Goal: Task Accomplishment & Management: Use online tool/utility

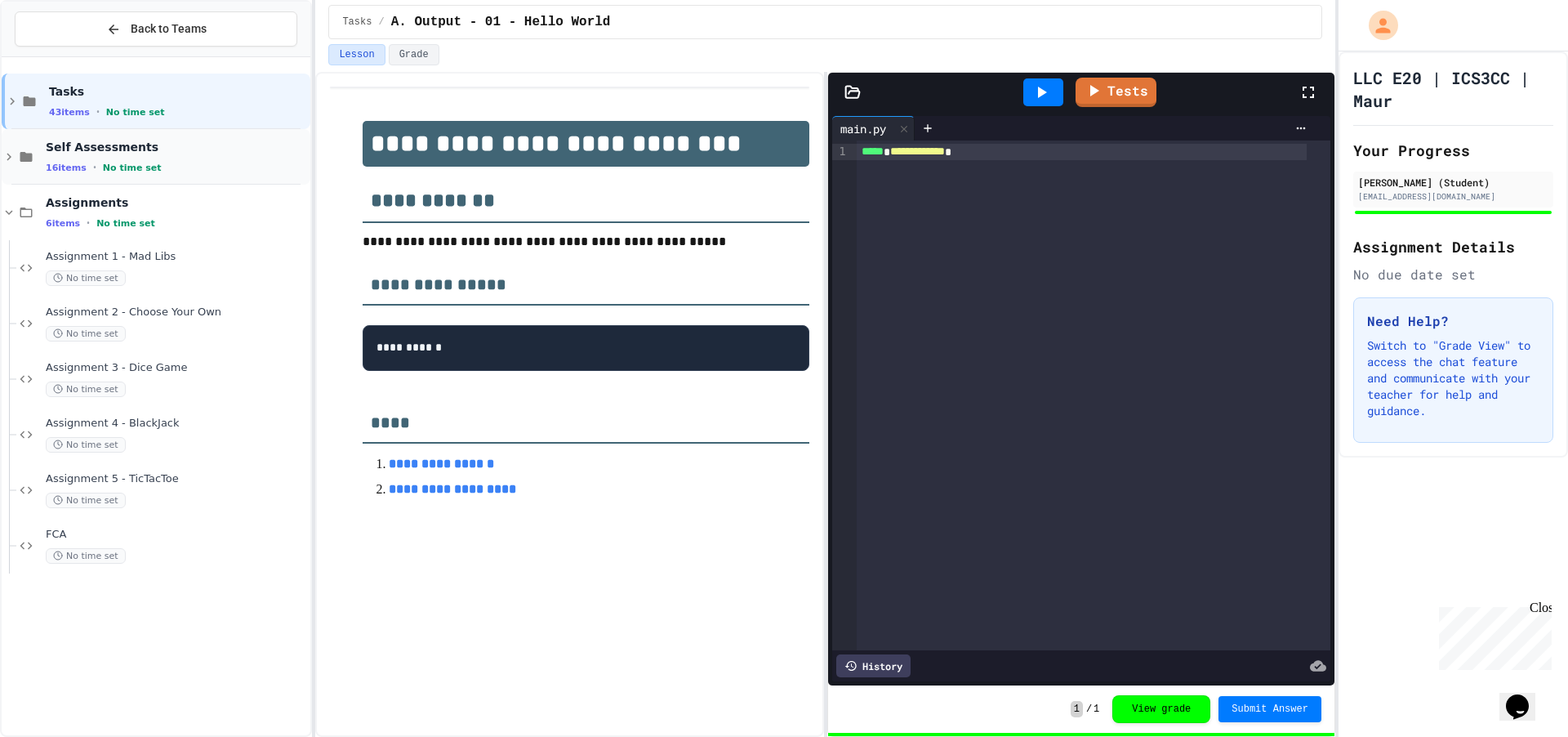
click at [118, 151] on span "Self Assessments" at bounding box center [177, 147] width 262 height 15
click at [94, 140] on span "Self Assessments" at bounding box center [177, 147] width 262 height 15
click at [101, 91] on span "Tasks" at bounding box center [178, 92] width 258 height 15
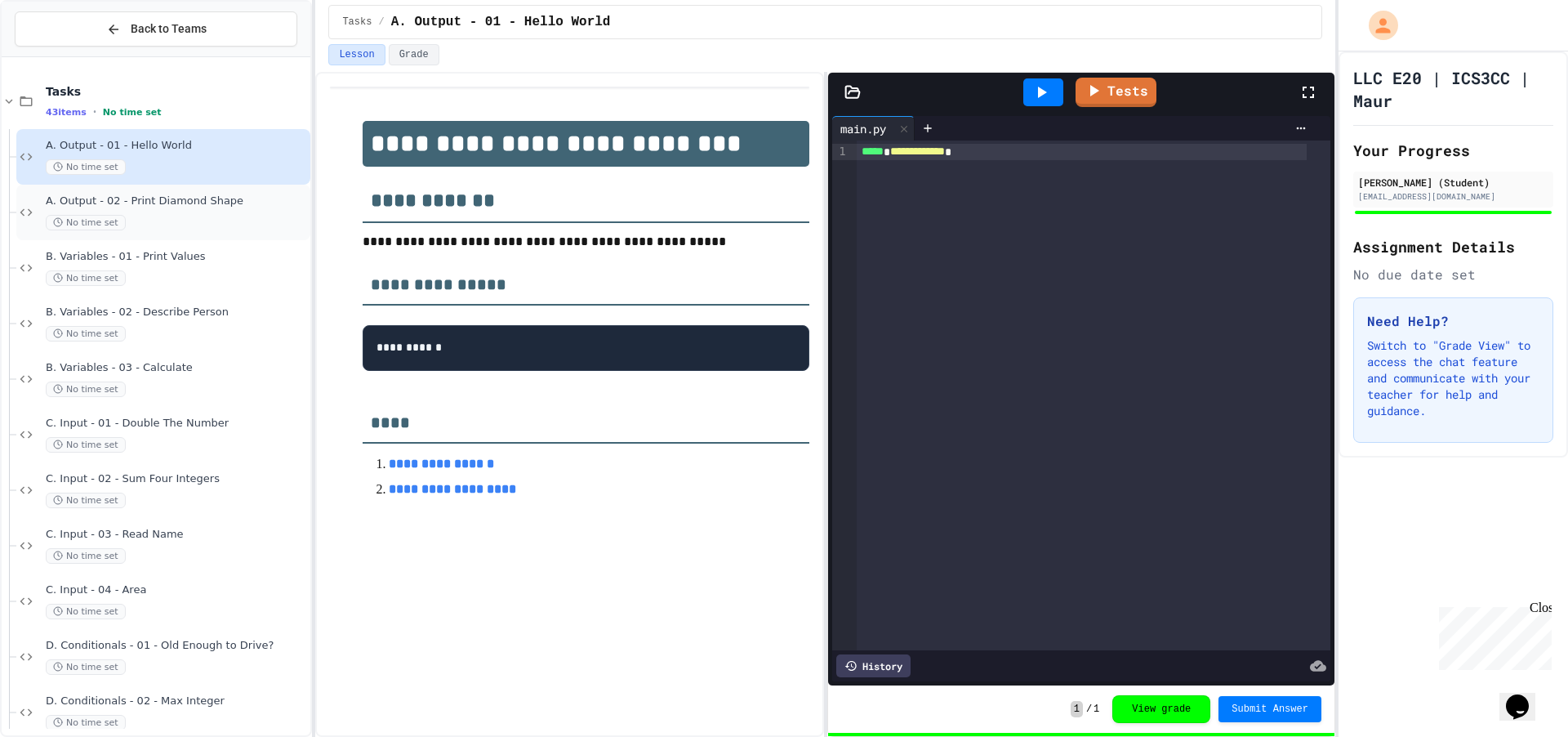
click at [137, 218] on div "No time set" at bounding box center [177, 222] width 262 height 16
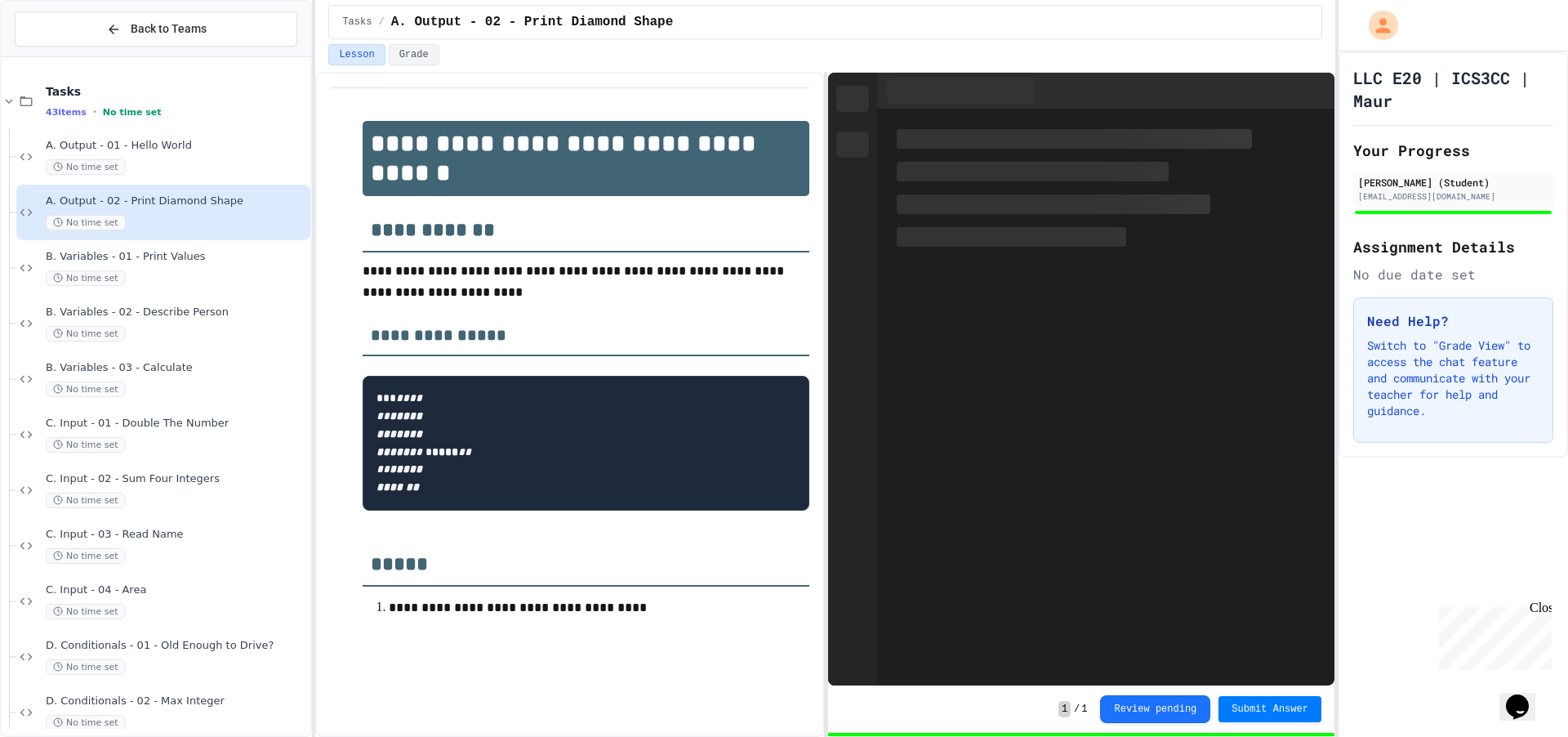
click at [169, 283] on div "No time set" at bounding box center [177, 278] width 262 height 16
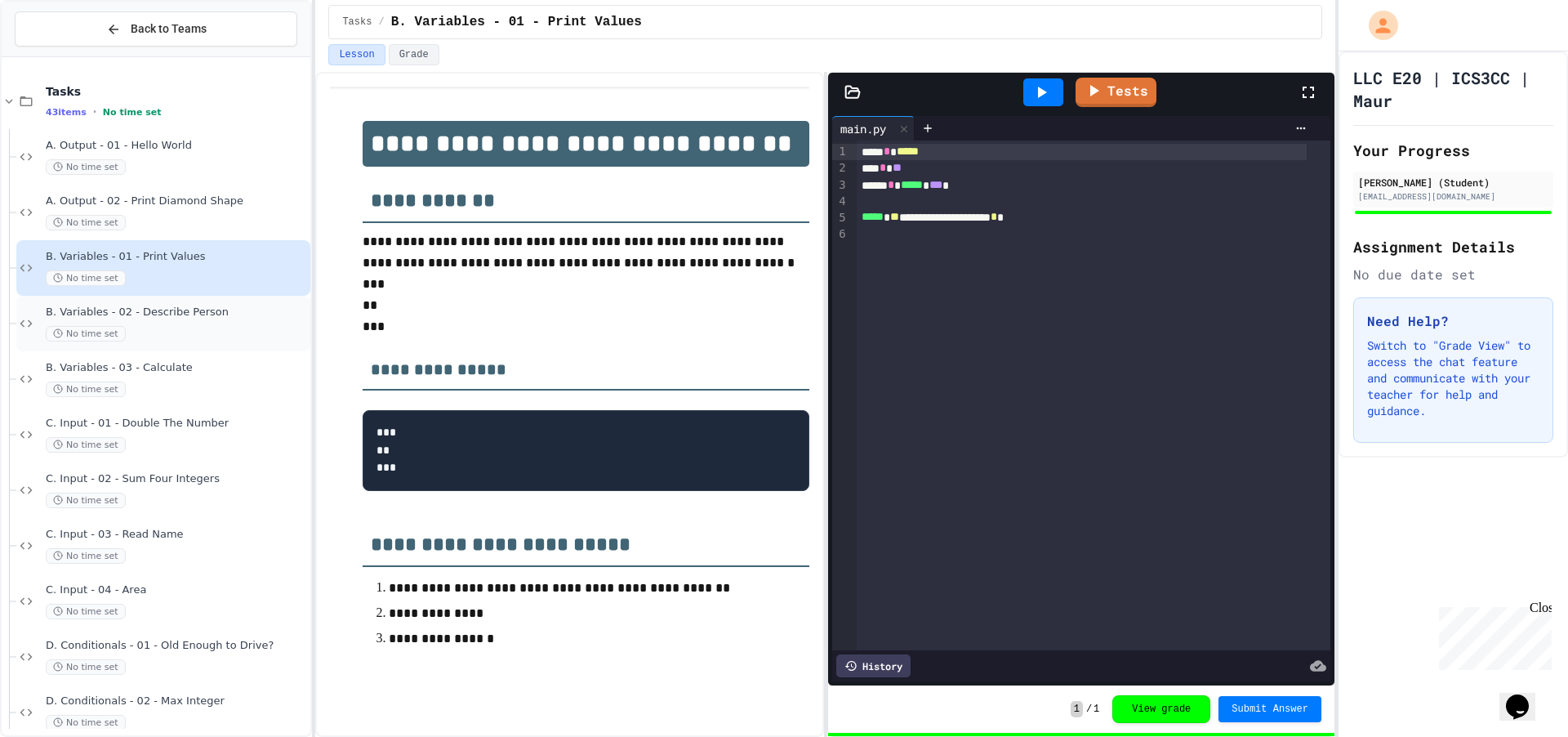
click at [200, 334] on div "No time set" at bounding box center [177, 334] width 262 height 16
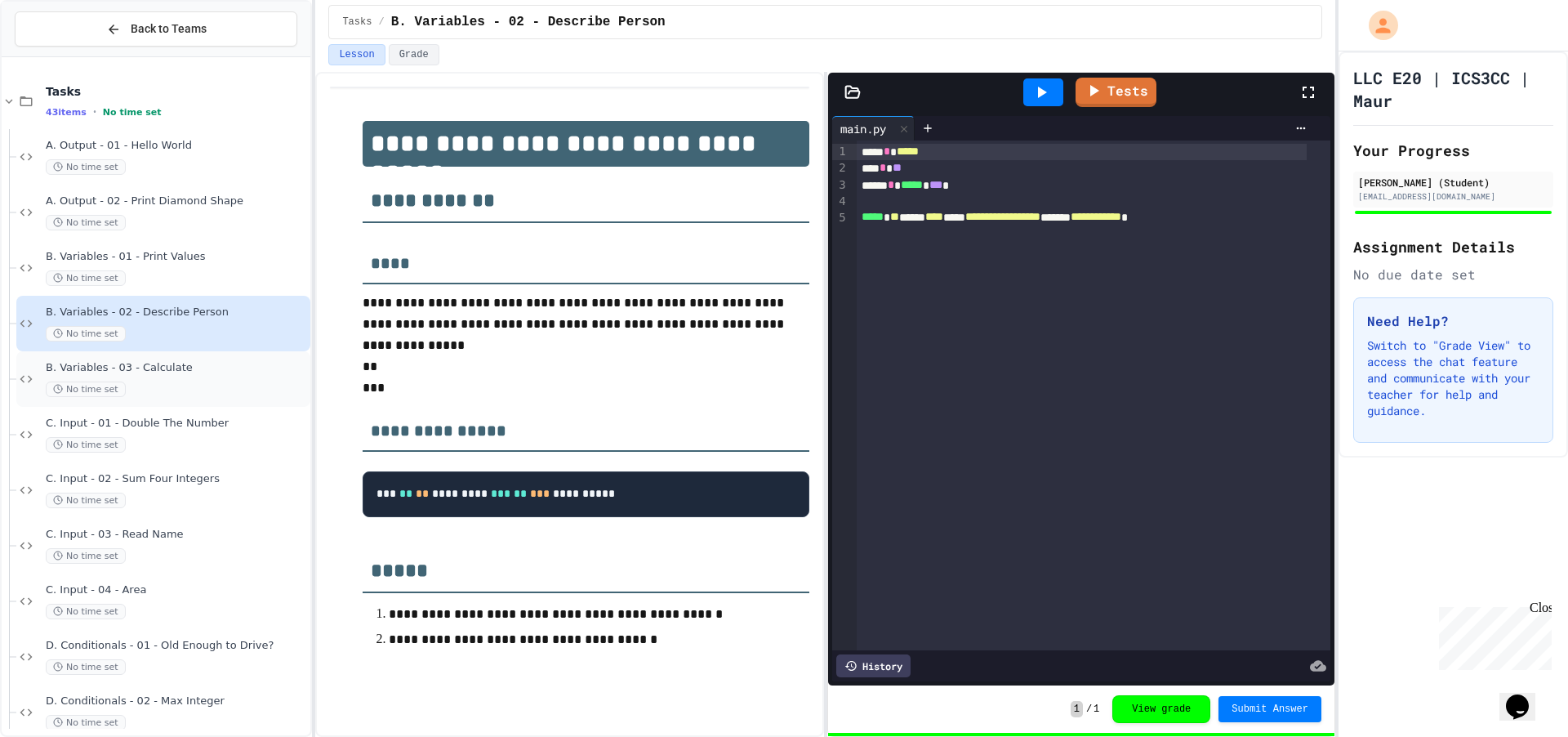
click at [123, 375] on div "B. Variables - 03 - Calculate No time set" at bounding box center [177, 380] width 262 height 36
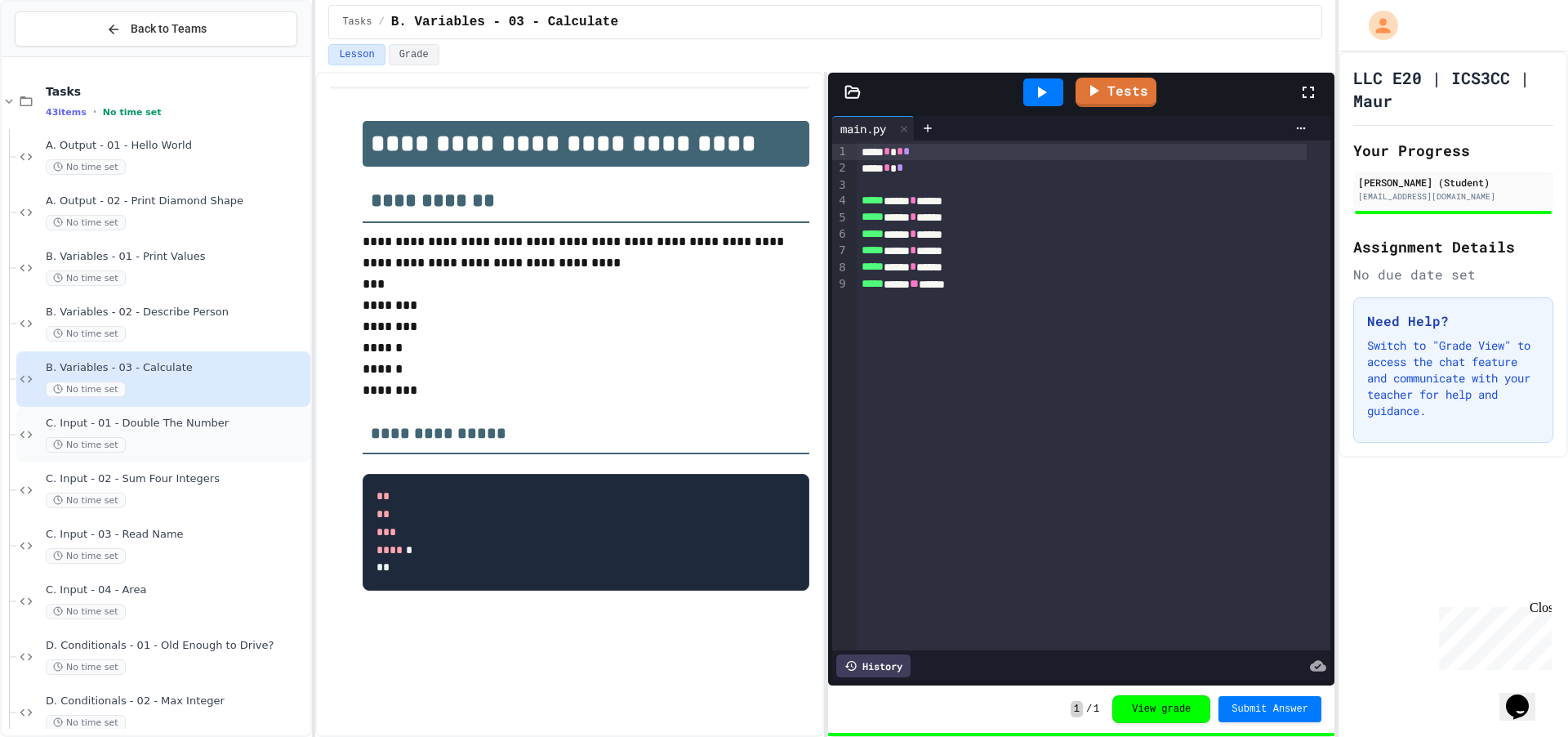
click at [95, 430] on span "C. Input - 01 - Double The Number" at bounding box center [177, 424] width 262 height 14
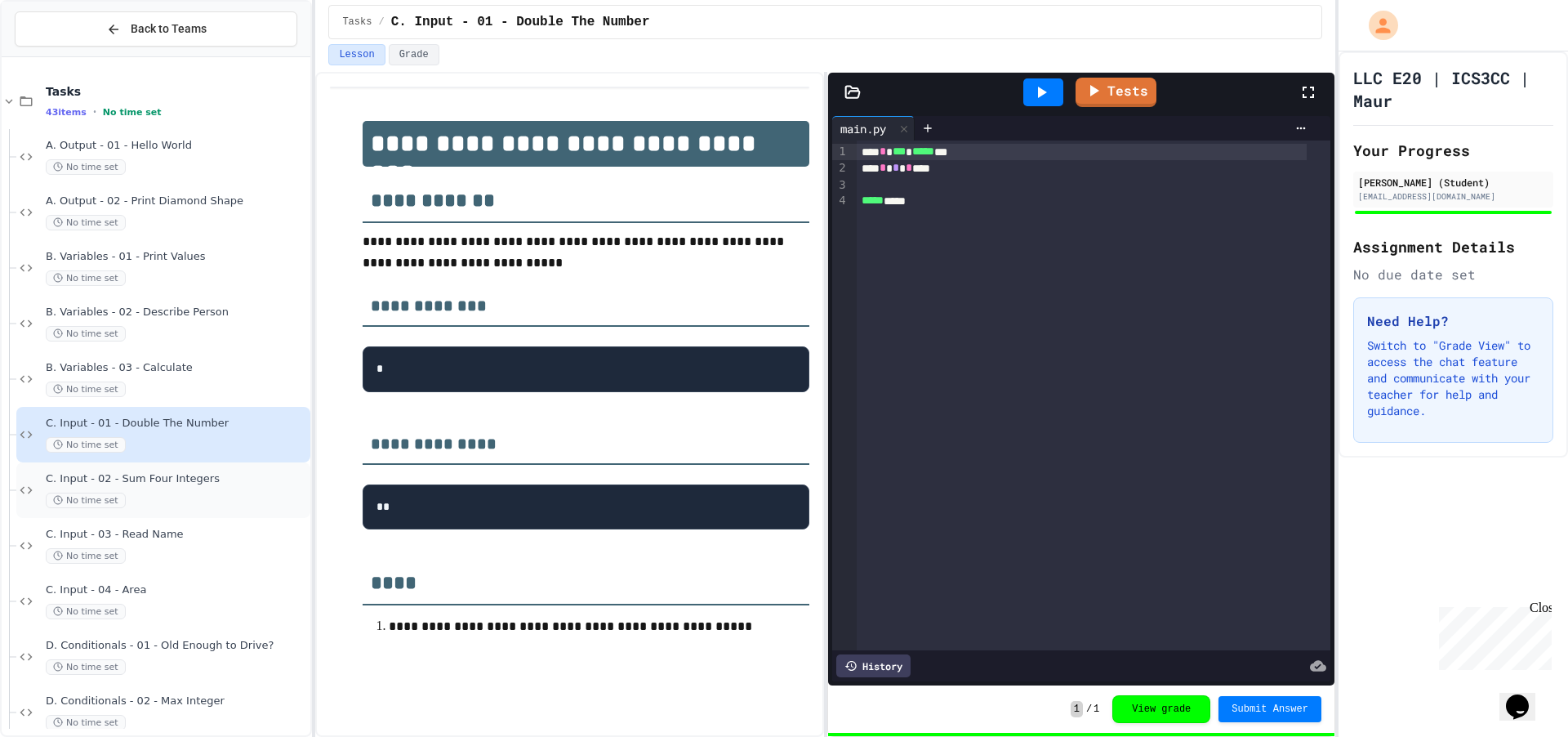
click at [178, 480] on span "C. Input - 02 - Sum Four Integers" at bounding box center [177, 479] width 262 height 14
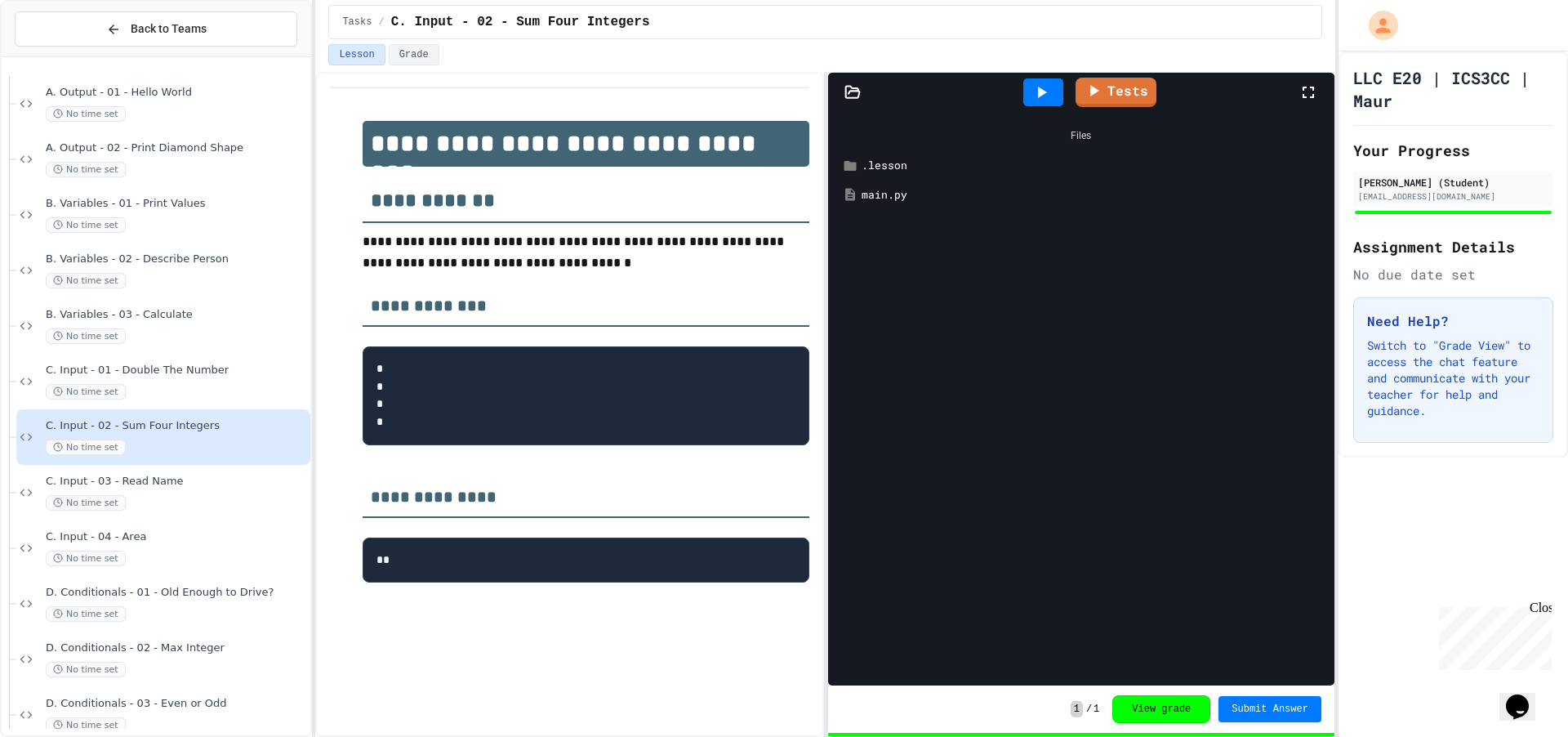
scroll to position [82, 0]
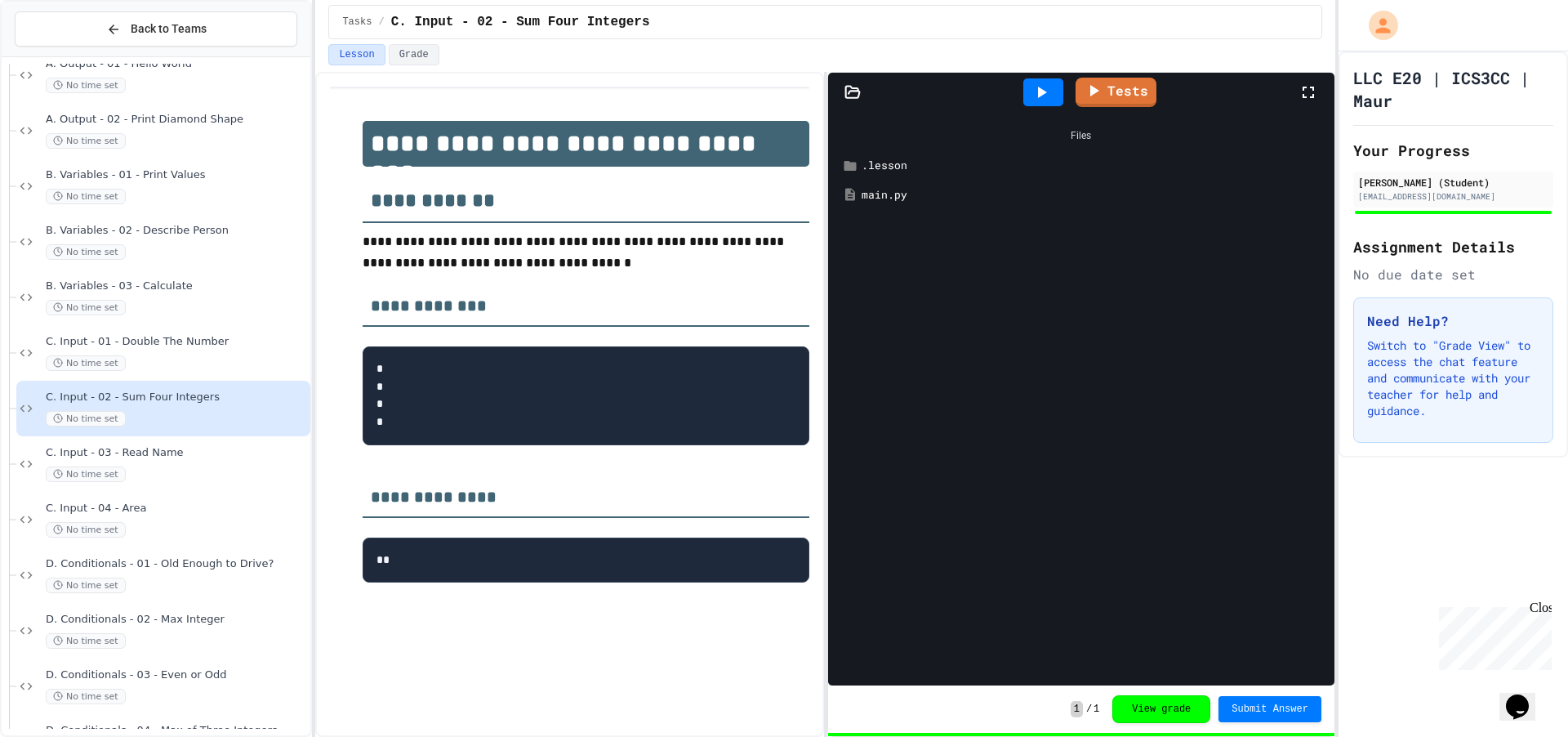
click at [898, 196] on div "main.py" at bounding box center [1093, 195] width 463 height 16
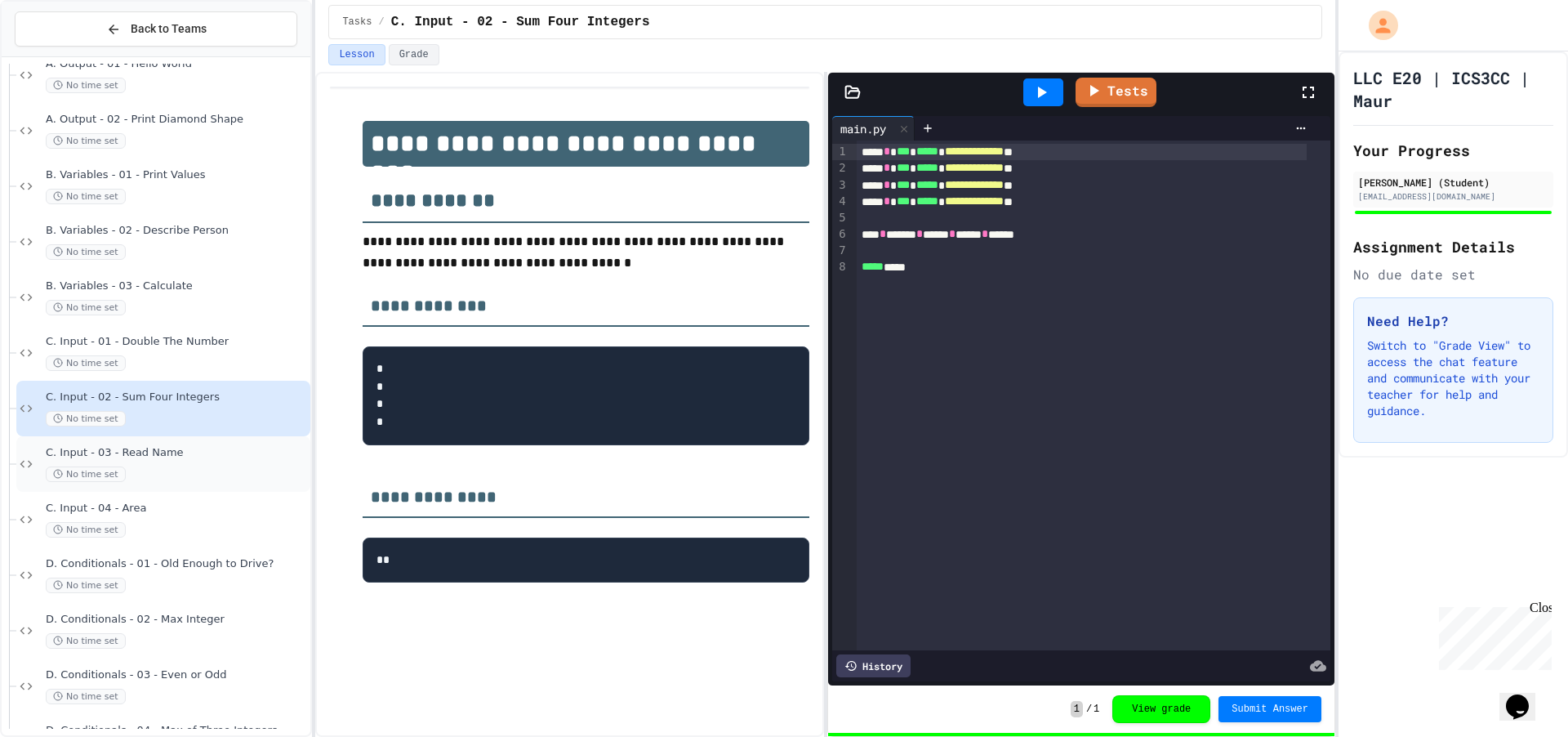
click at [231, 455] on span "C. Input - 03 - Read Name" at bounding box center [177, 452] width 262 height 14
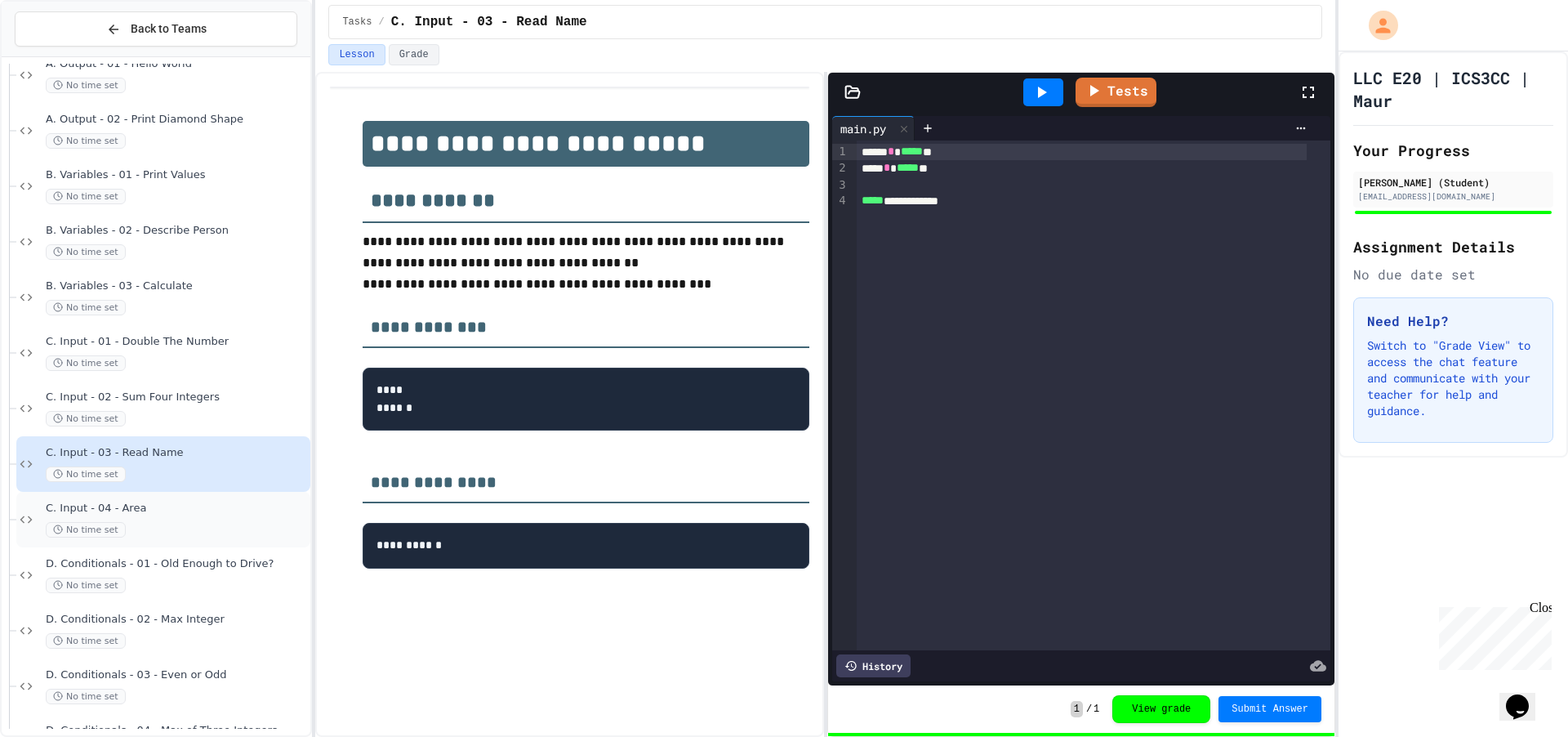
click at [192, 504] on span "C. Input - 04 - Area" at bounding box center [177, 508] width 262 height 14
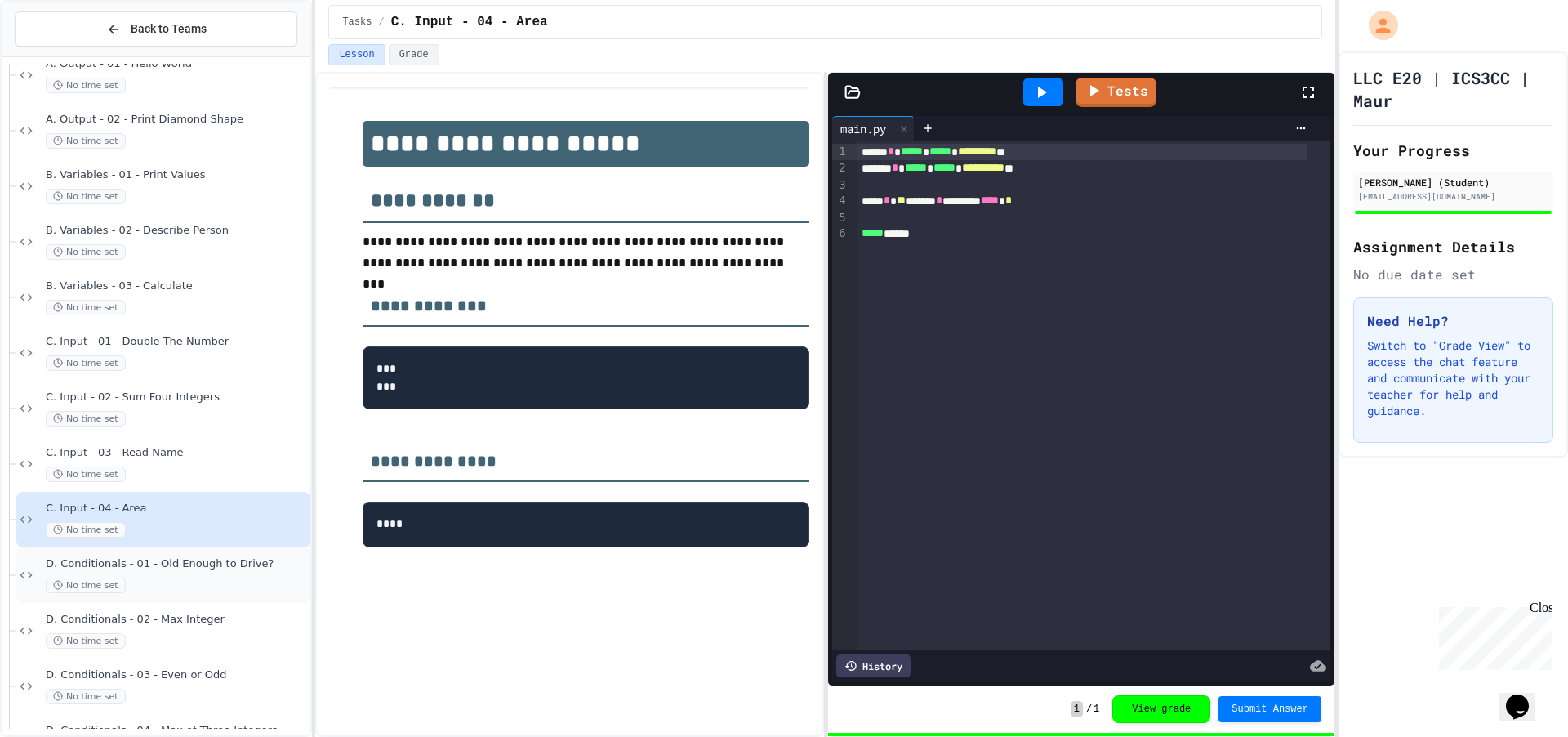
click at [181, 566] on span "D. Conditionals - 01 - Old Enough to Drive?" at bounding box center [177, 564] width 262 height 14
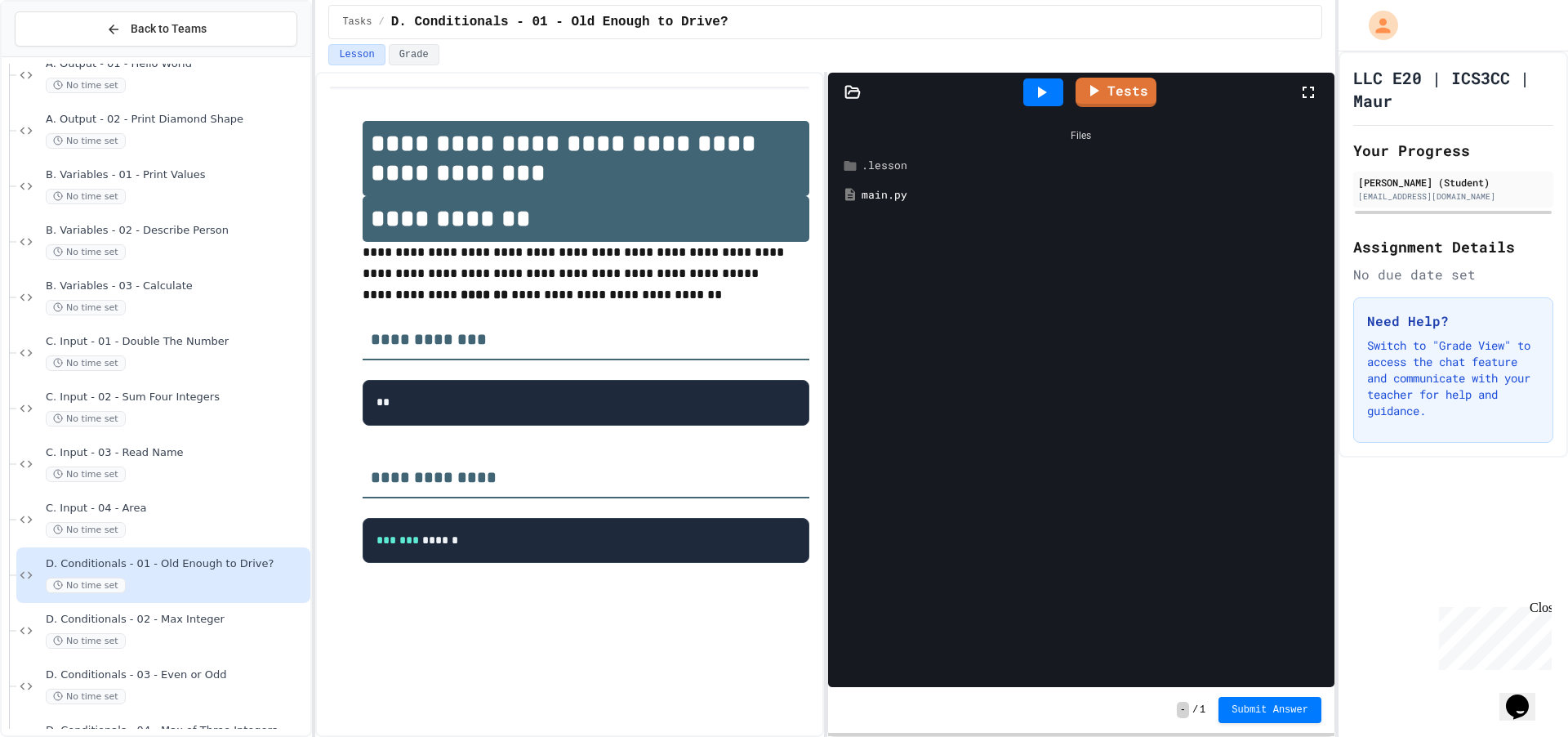
click at [939, 162] on div ".lesson" at bounding box center [1093, 166] width 463 height 16
click at [931, 197] on div "instructions.md" at bounding box center [1099, 195] width 450 height 16
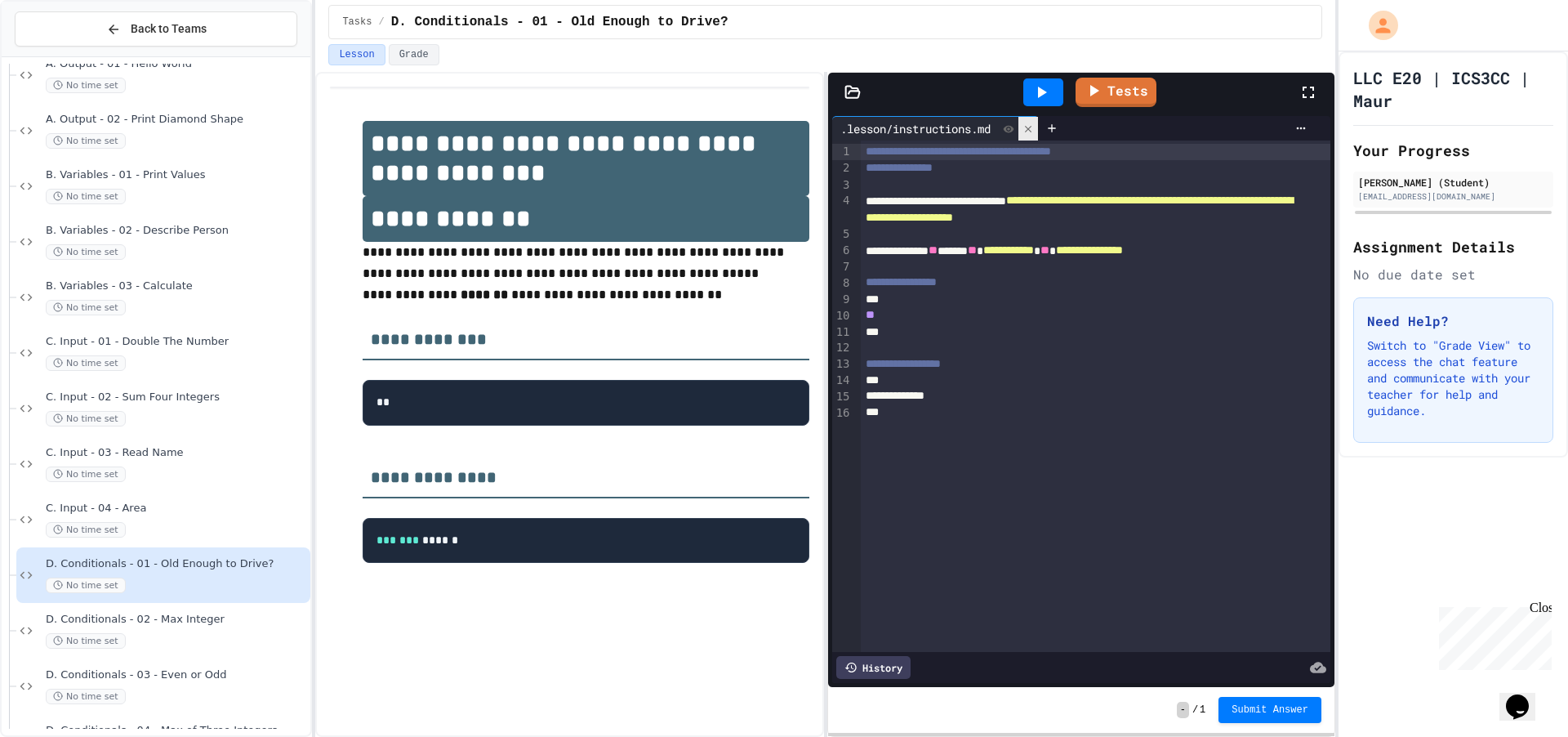
click at [1028, 128] on div at bounding box center [1028, 128] width 20 height 24
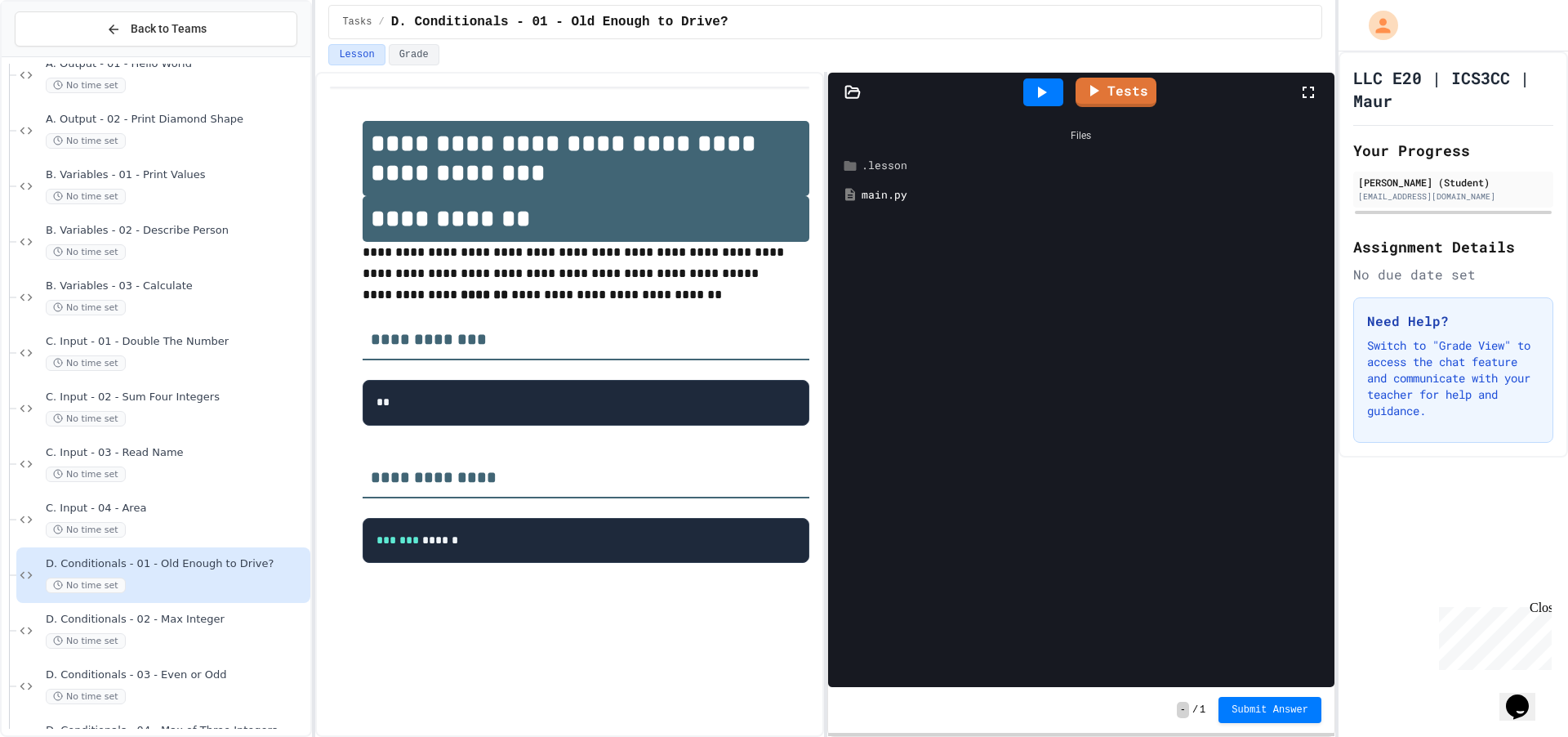
click at [906, 173] on div ".lesson" at bounding box center [1093, 166] width 463 height 16
click at [904, 221] on div "lessonplan.md" at bounding box center [1099, 224] width 450 height 16
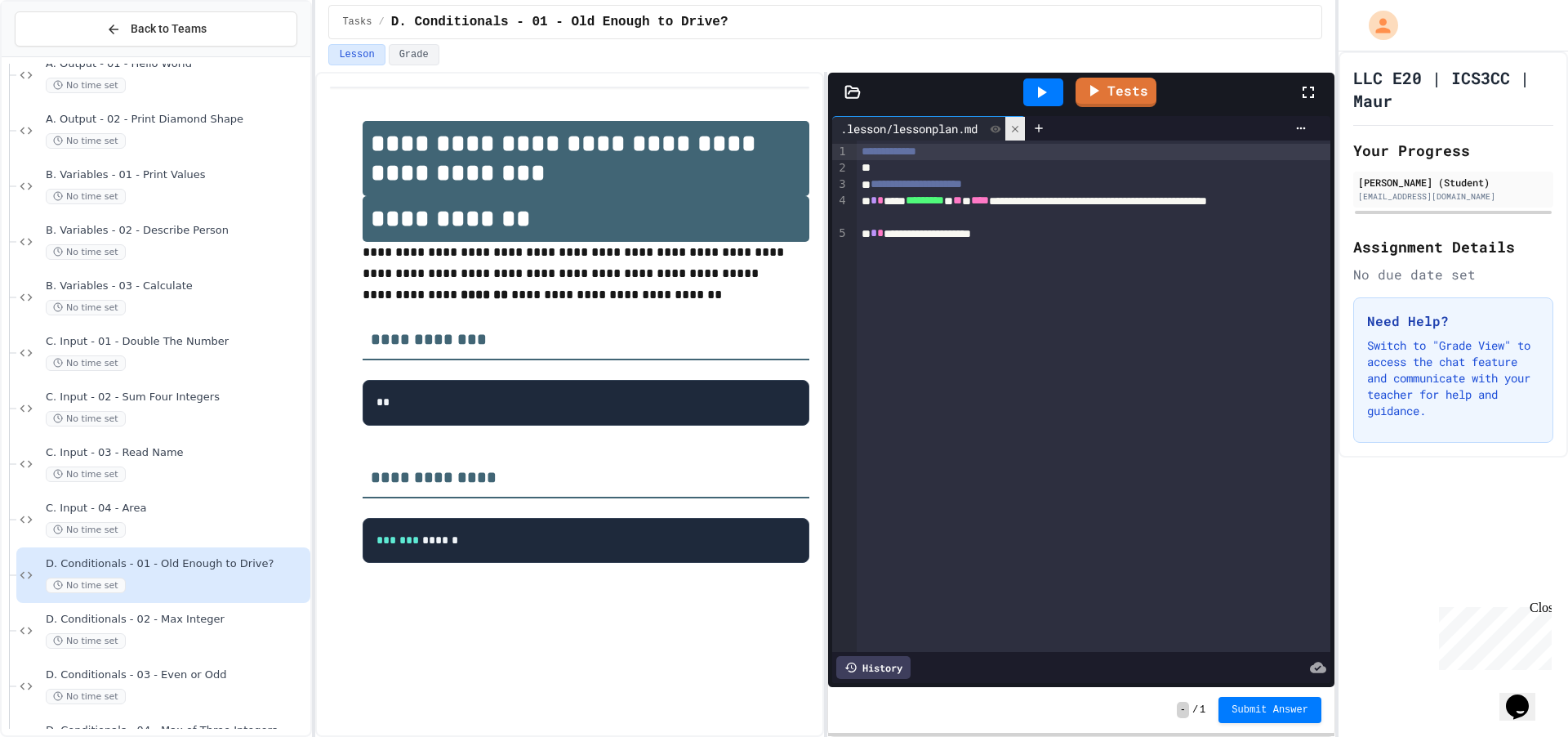
click at [1021, 129] on icon at bounding box center [1015, 129] width 11 height 11
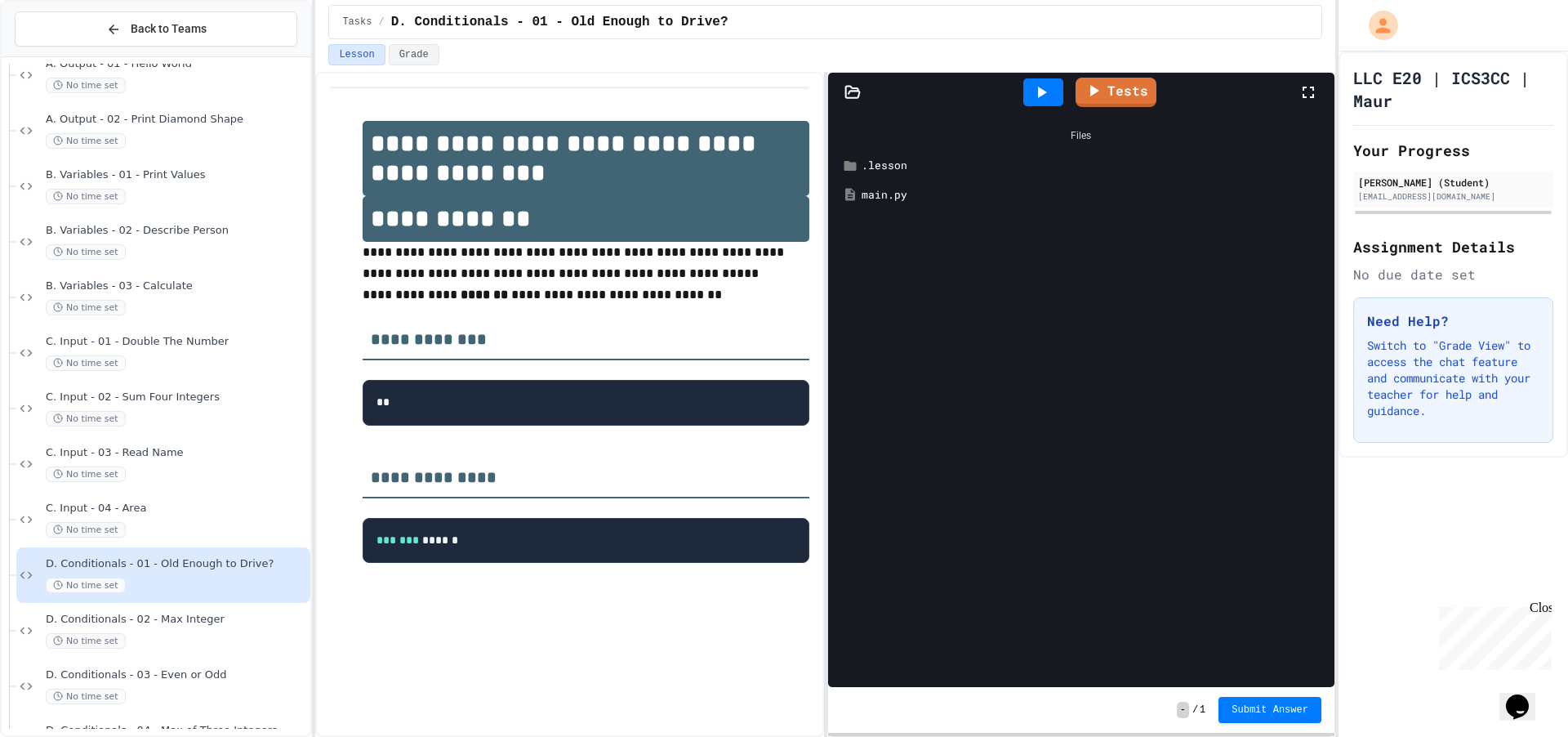
click at [962, 197] on div "main.py" at bounding box center [1093, 195] width 463 height 16
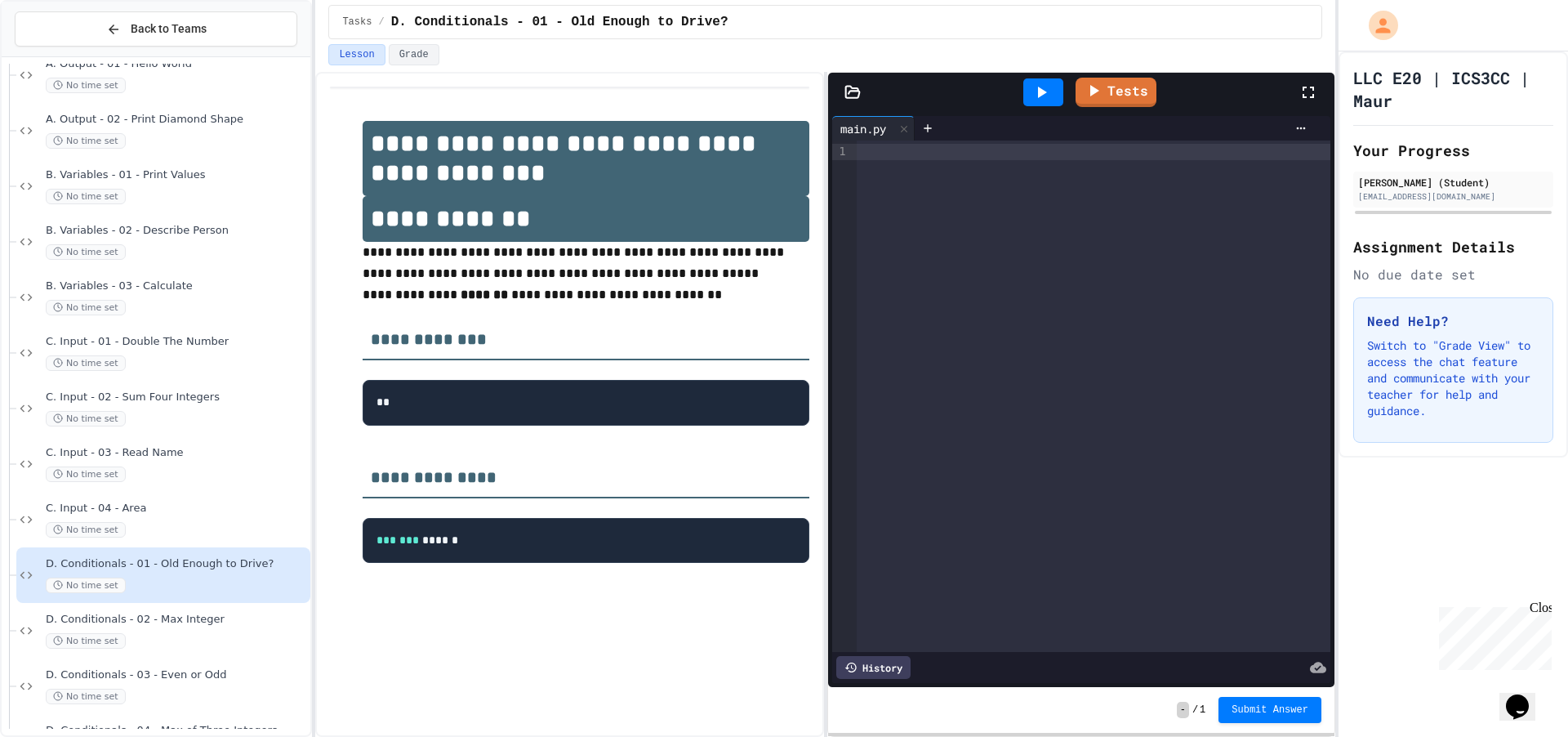
click at [921, 152] on div at bounding box center [1093, 152] width 473 height 16
click at [96, 28] on button "Back to Teams" at bounding box center [156, 29] width 283 height 35
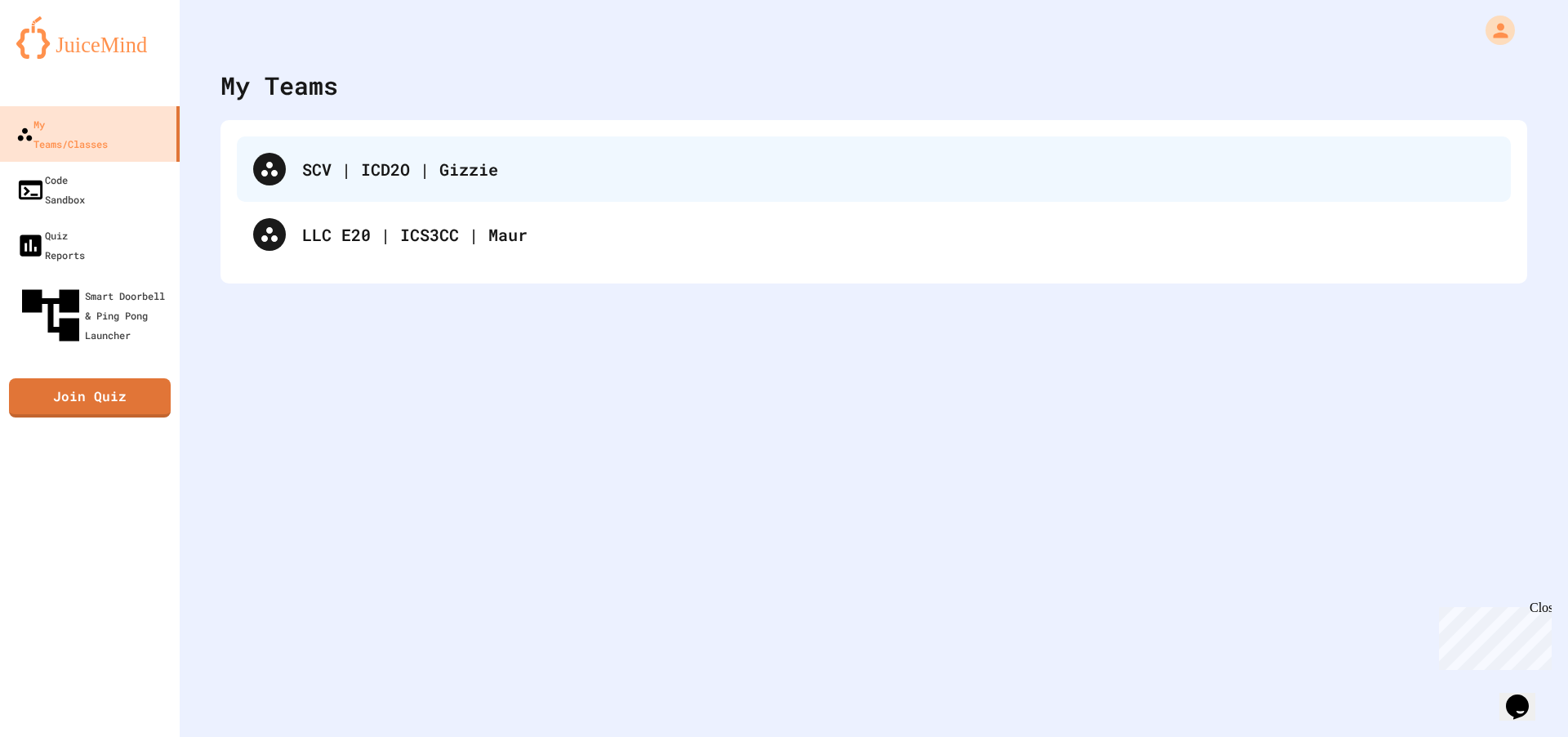
drag, startPoint x: 393, startPoint y: 163, endPoint x: 368, endPoint y: 169, distance: 25.7
click at [368, 169] on div "SCV | ICD2O | Gizzie" at bounding box center [898, 169] width 1193 height 25
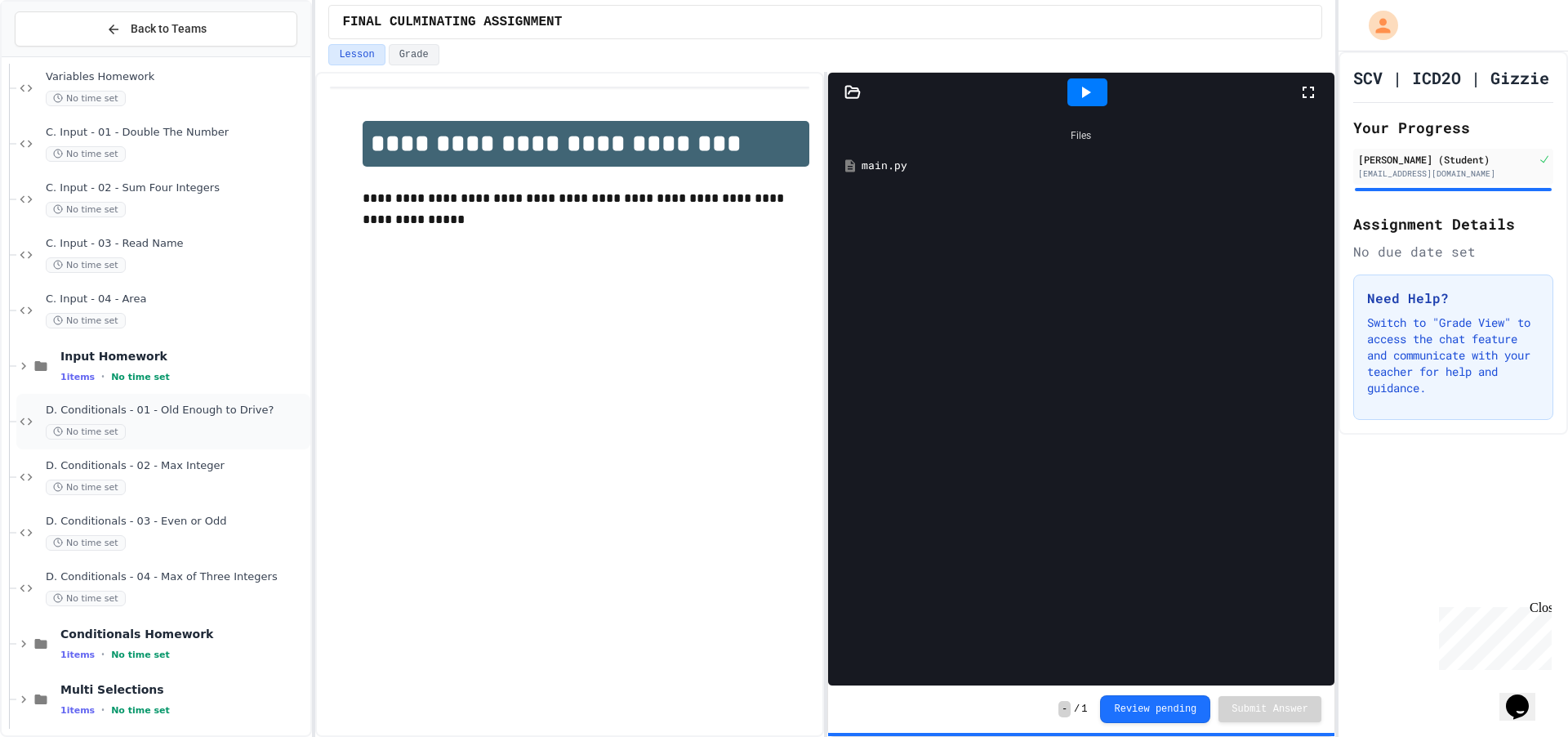
scroll to position [572, 0]
click at [218, 416] on div "D. Conditionals - 01 - Old Enough to Drive? No time set" at bounding box center [177, 419] width 262 height 36
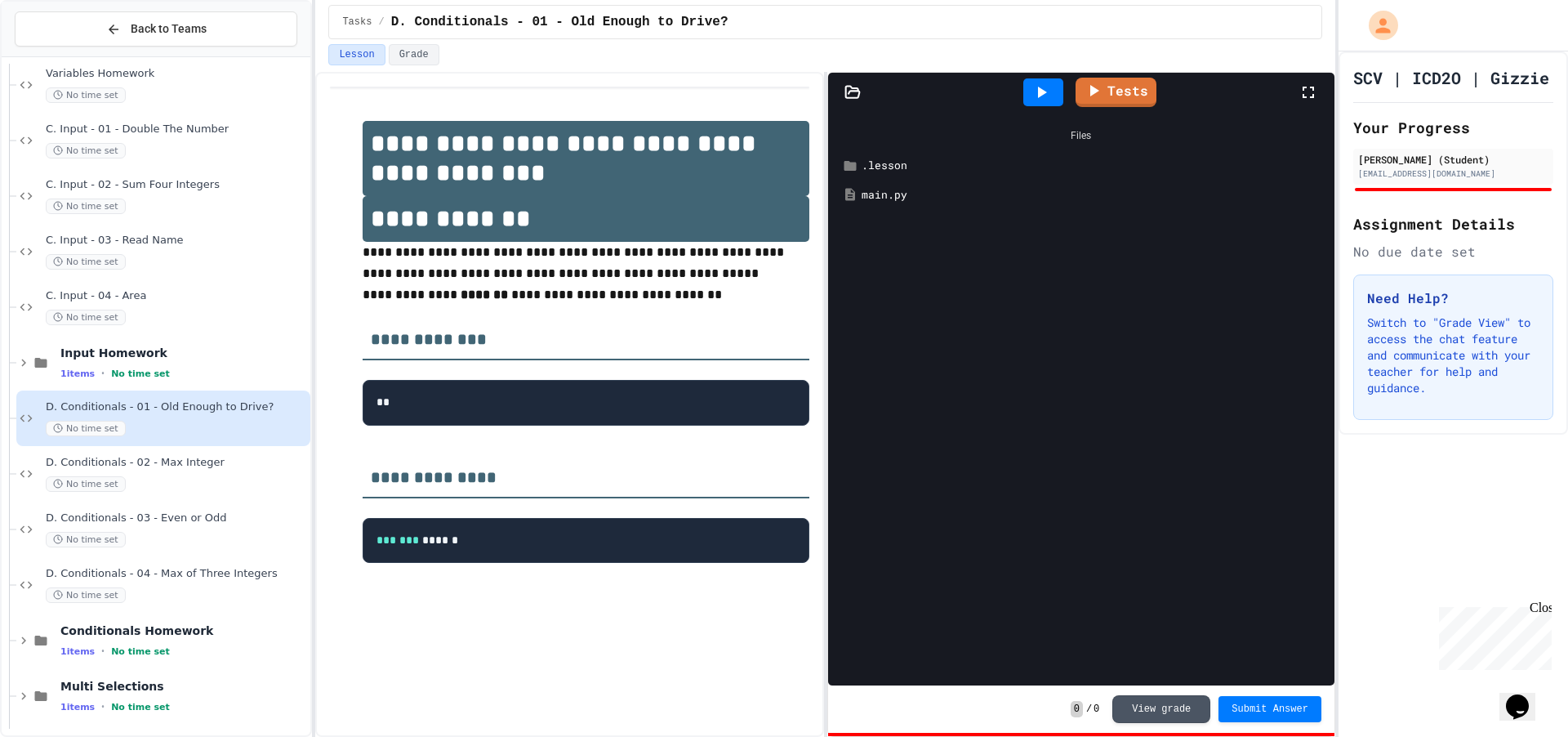
click at [912, 191] on div "main.py" at bounding box center [1093, 195] width 463 height 16
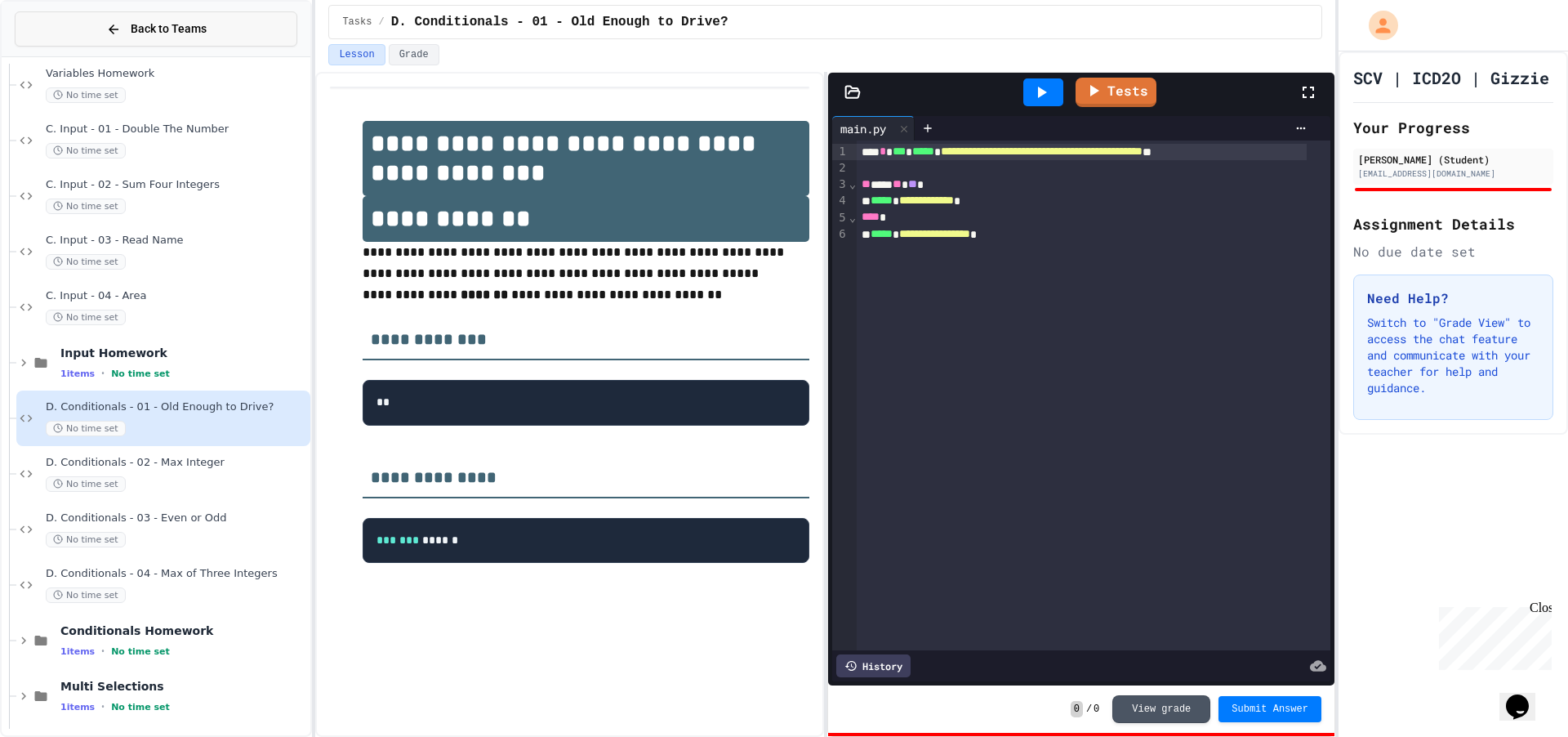
click at [113, 26] on icon at bounding box center [114, 29] width 10 height 10
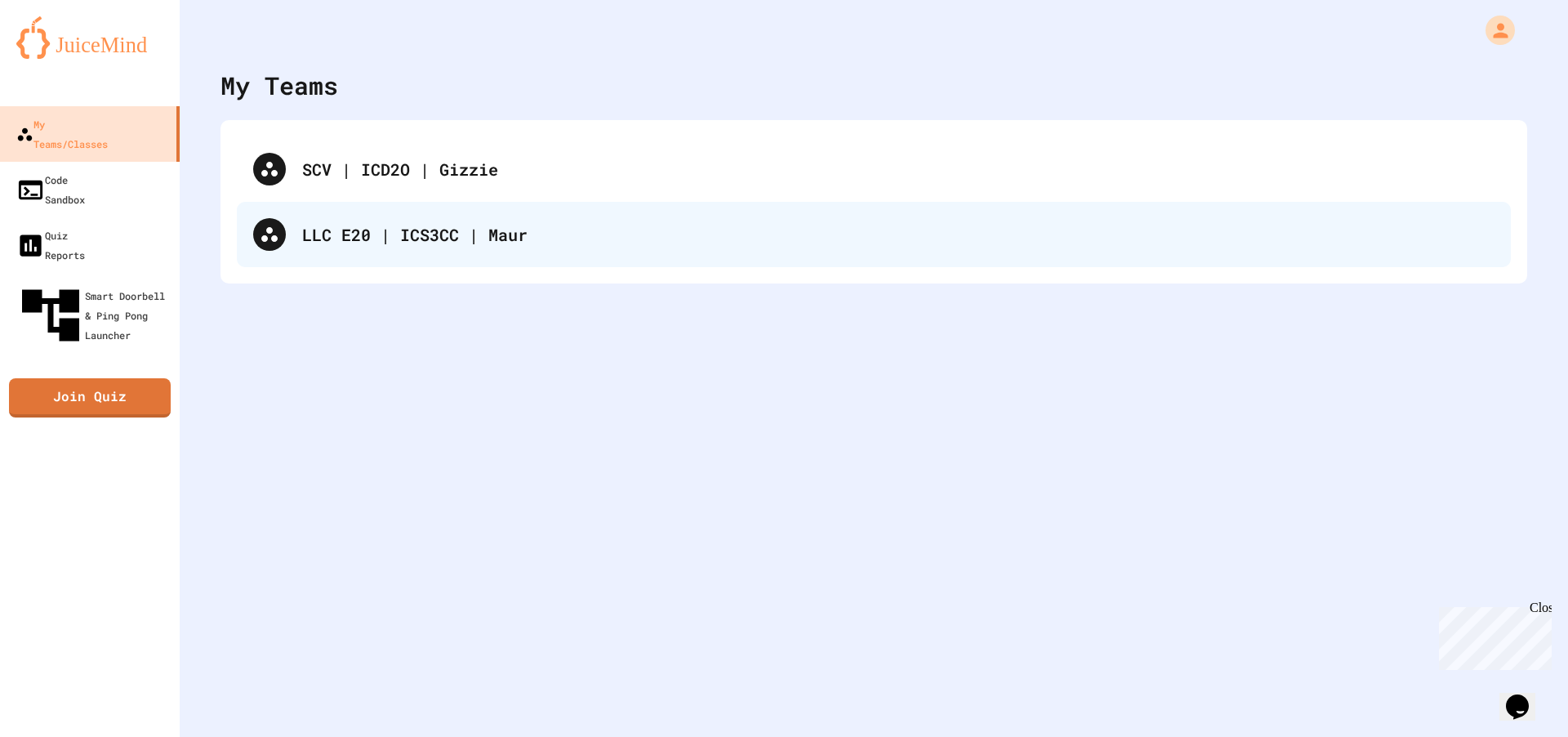
click at [332, 244] on div "LLC E20 | ICS3CC | Maur" at bounding box center [898, 235] width 1193 height 25
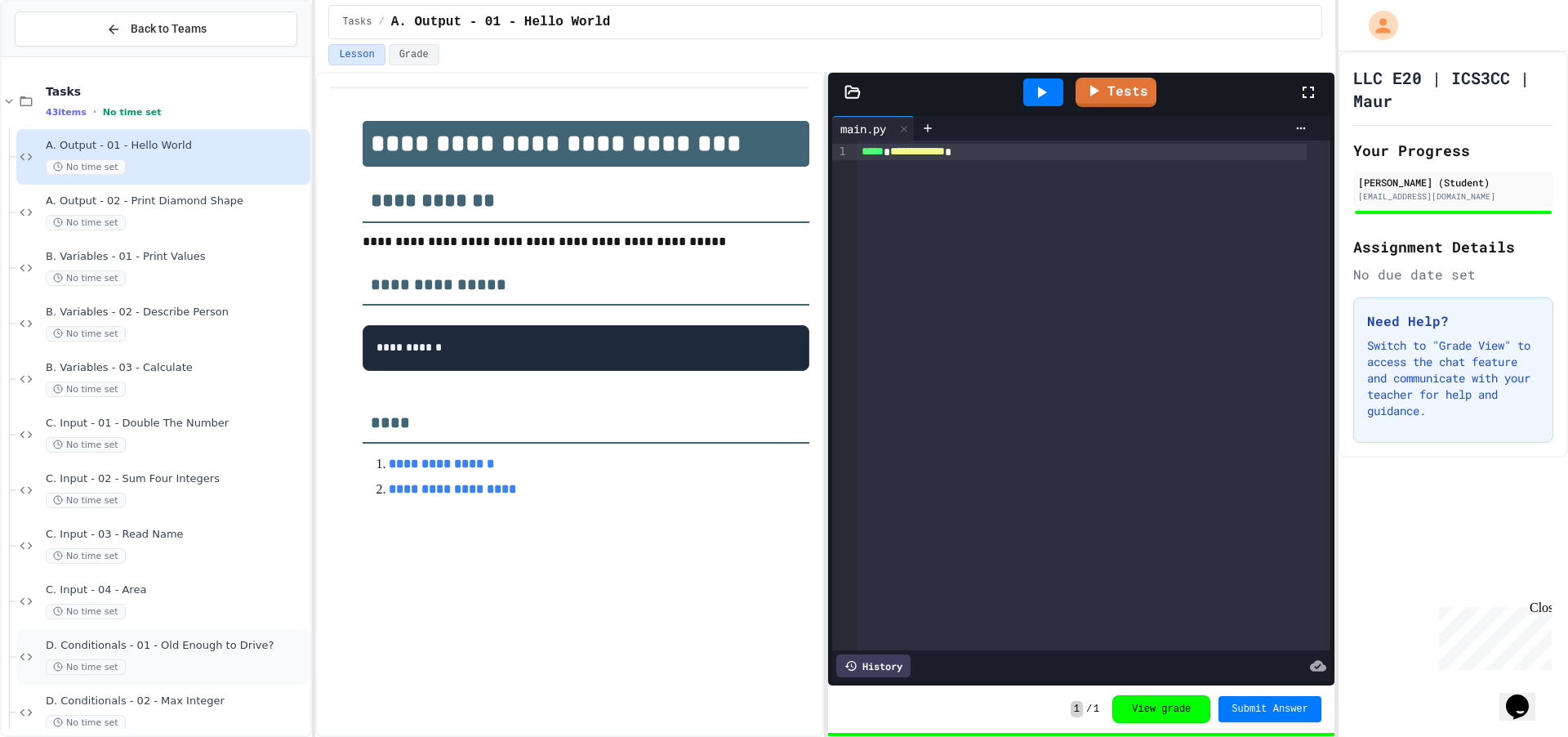
click at [155, 654] on div "D. Conditionals - 01 - Old Enough to Drive? No time set" at bounding box center [177, 657] width 262 height 36
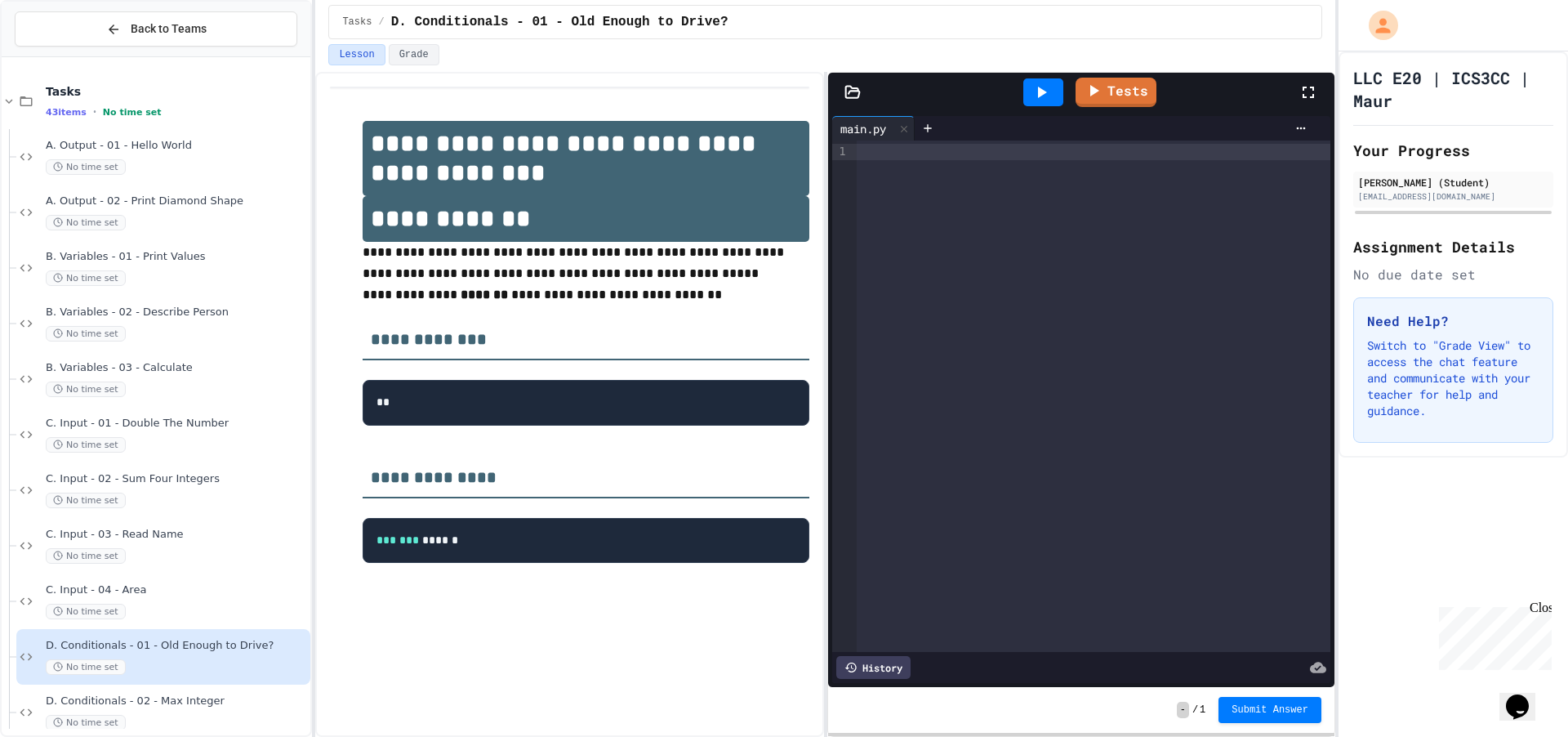
click at [995, 151] on div at bounding box center [1093, 152] width 473 height 16
click at [1289, 153] on div "**********" at bounding box center [1082, 152] width 450 height 16
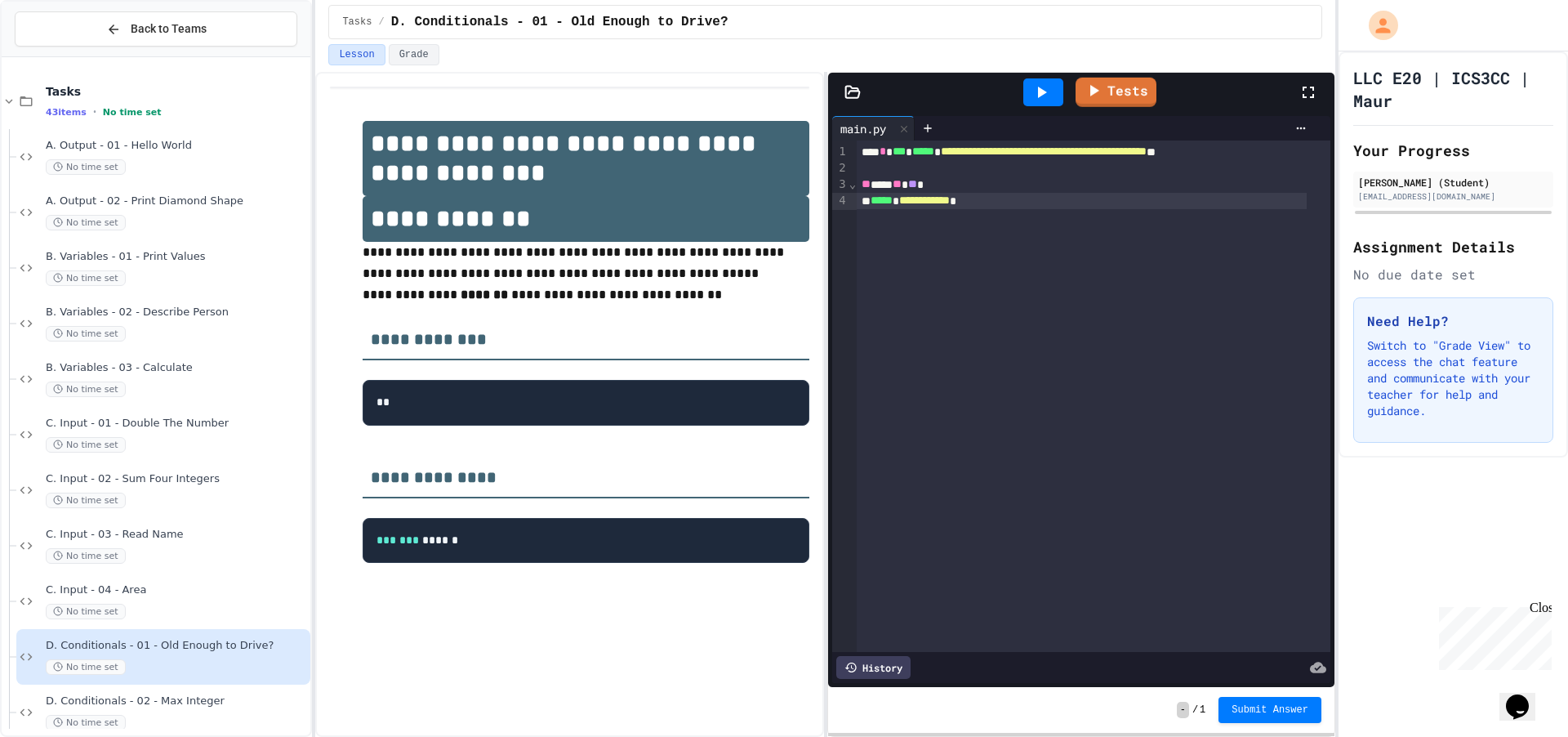
click at [1055, 204] on div "**********" at bounding box center [1082, 201] width 450 height 16
click at [1135, 97] on link "Tests" at bounding box center [1116, 91] width 82 height 31
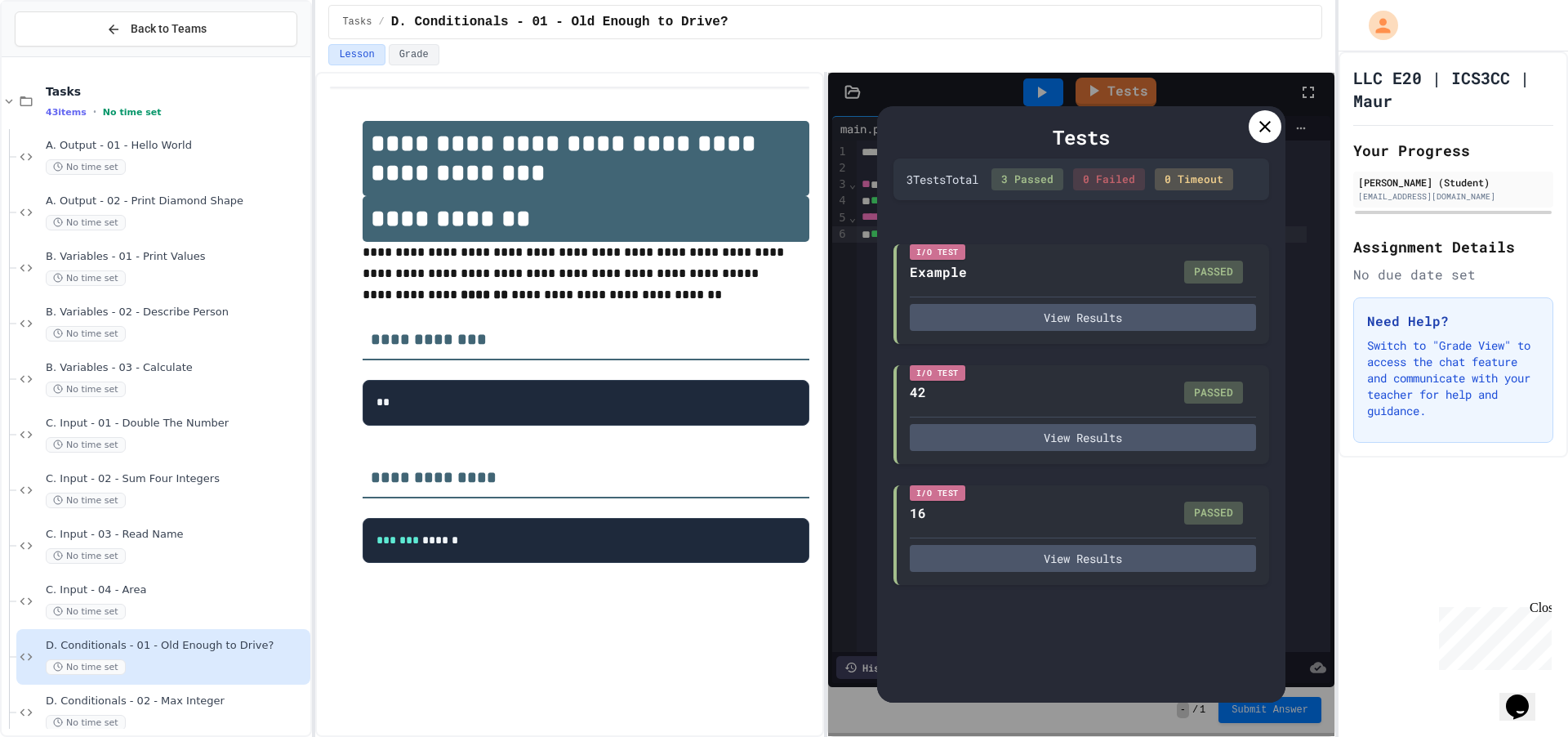
click at [1263, 130] on icon at bounding box center [1266, 127] width 20 height 20
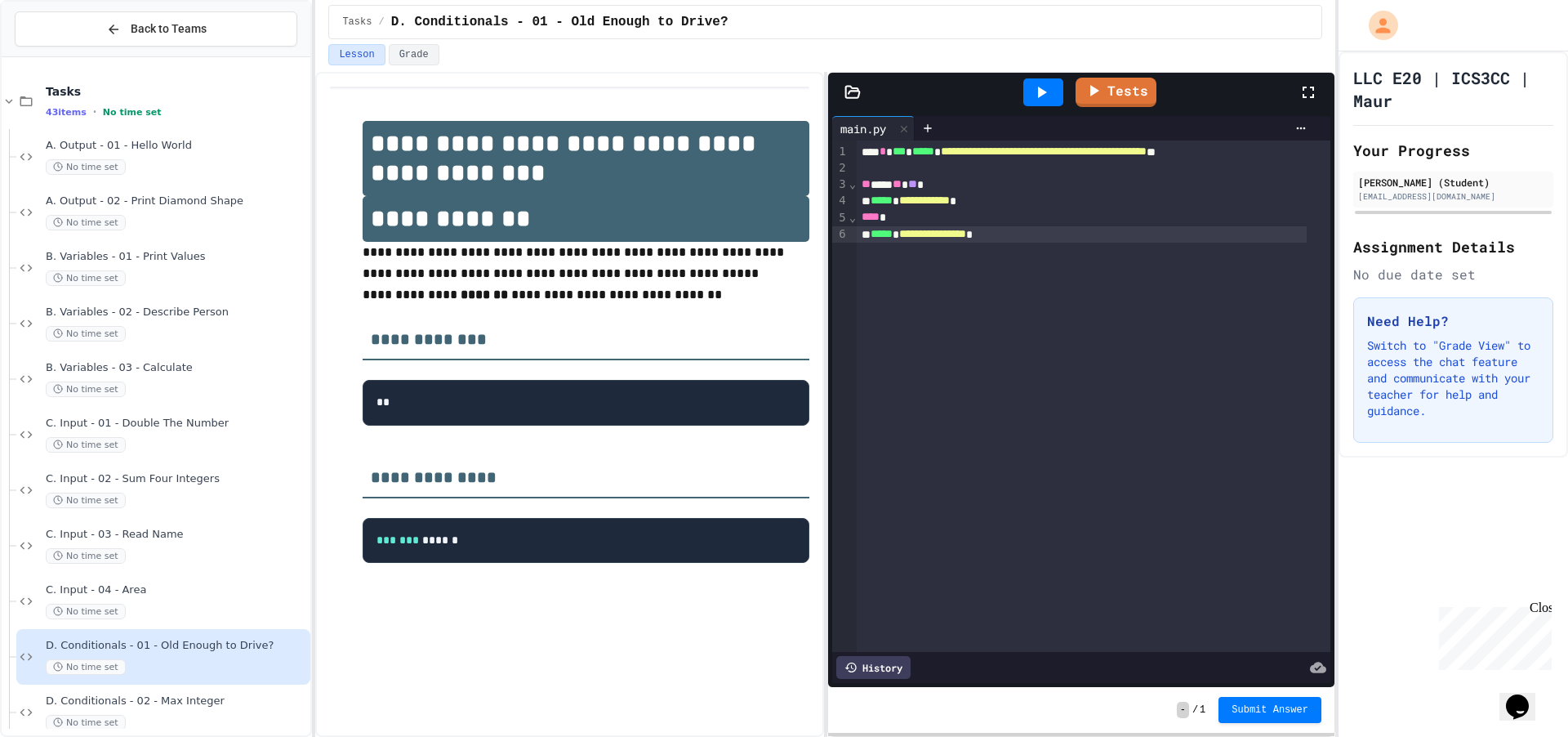
click at [1068, 240] on div "**********" at bounding box center [1082, 235] width 450 height 16
click at [1278, 712] on span "Submit Answer" at bounding box center [1270, 708] width 77 height 13
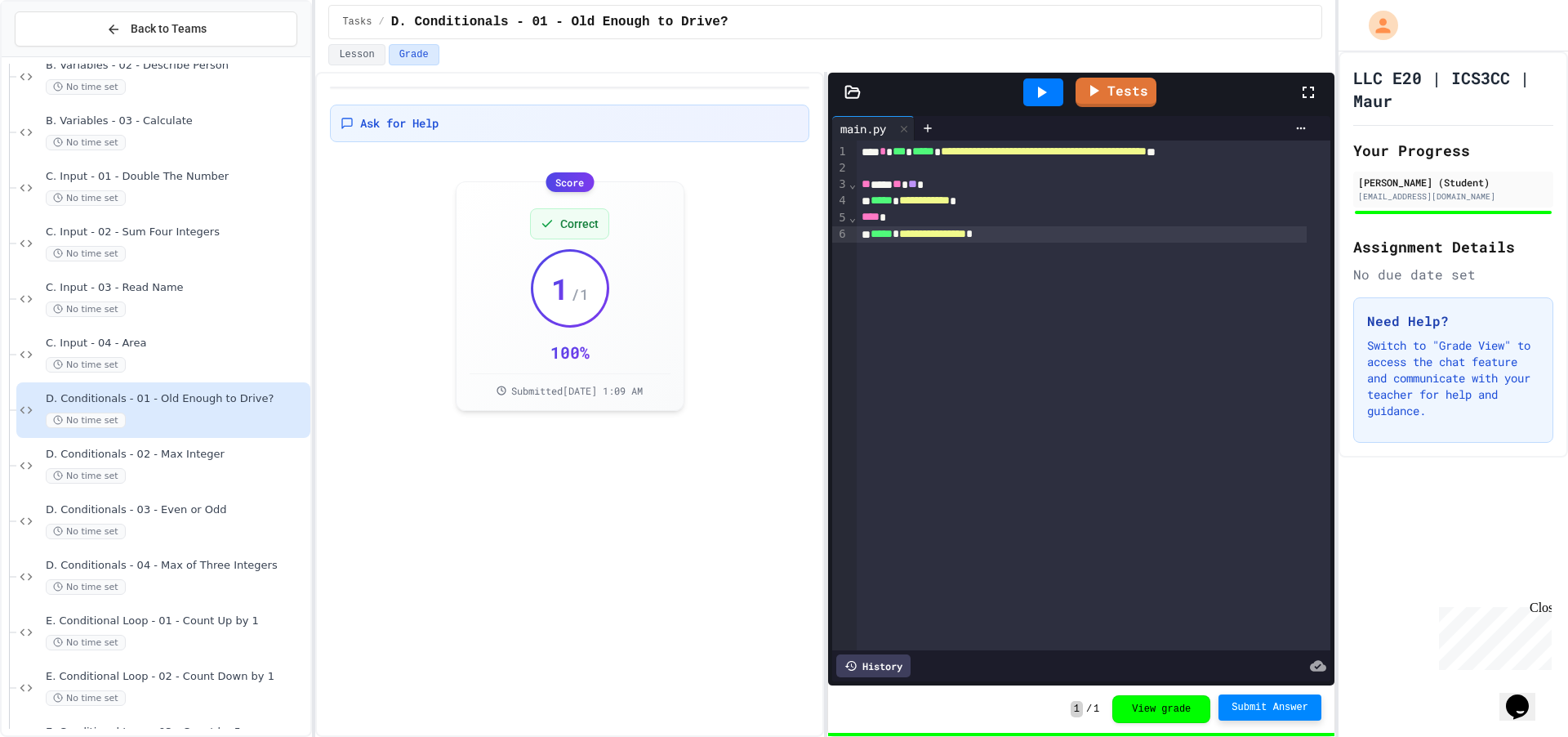
scroll to position [327, 0]
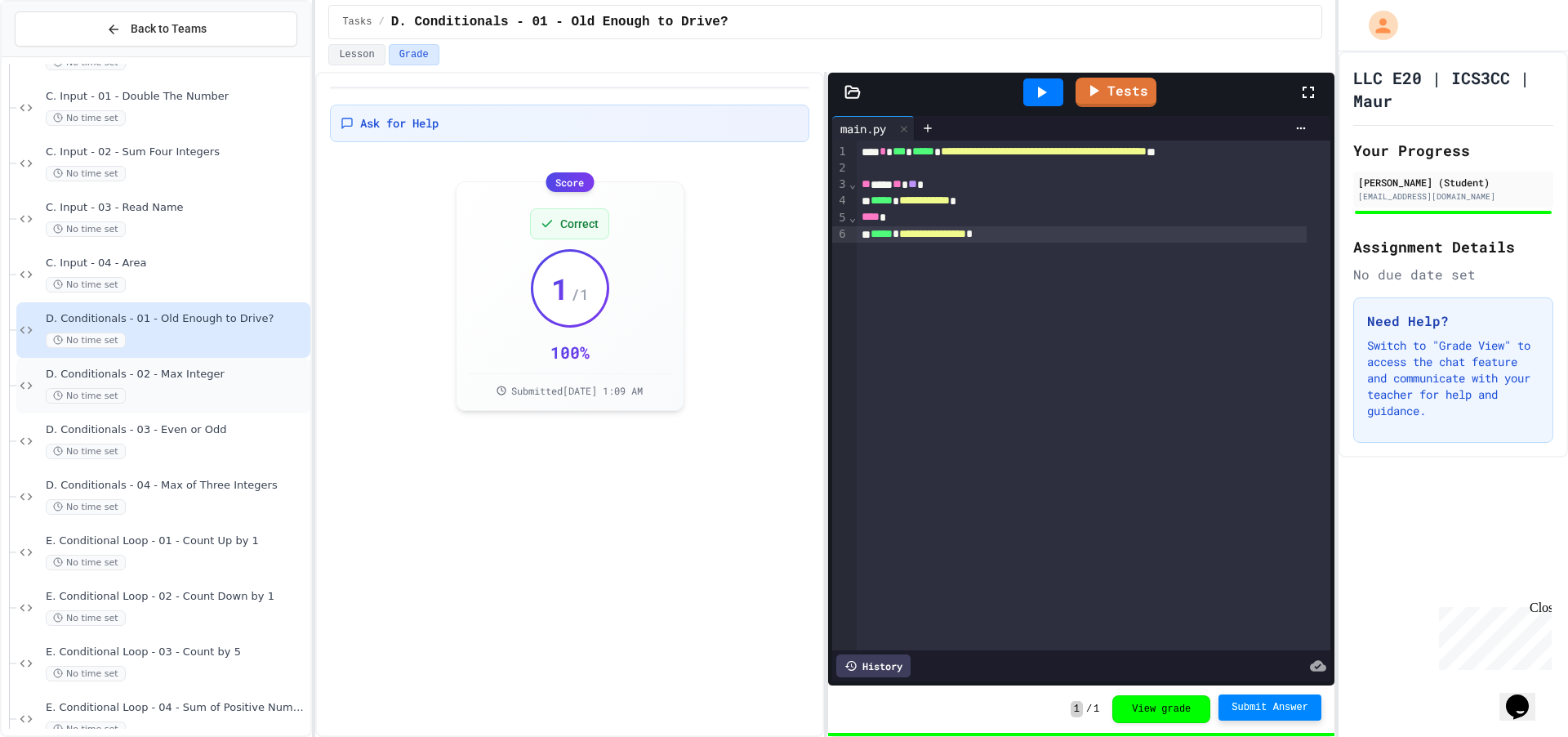
click at [155, 389] on div "No time set" at bounding box center [177, 396] width 262 height 16
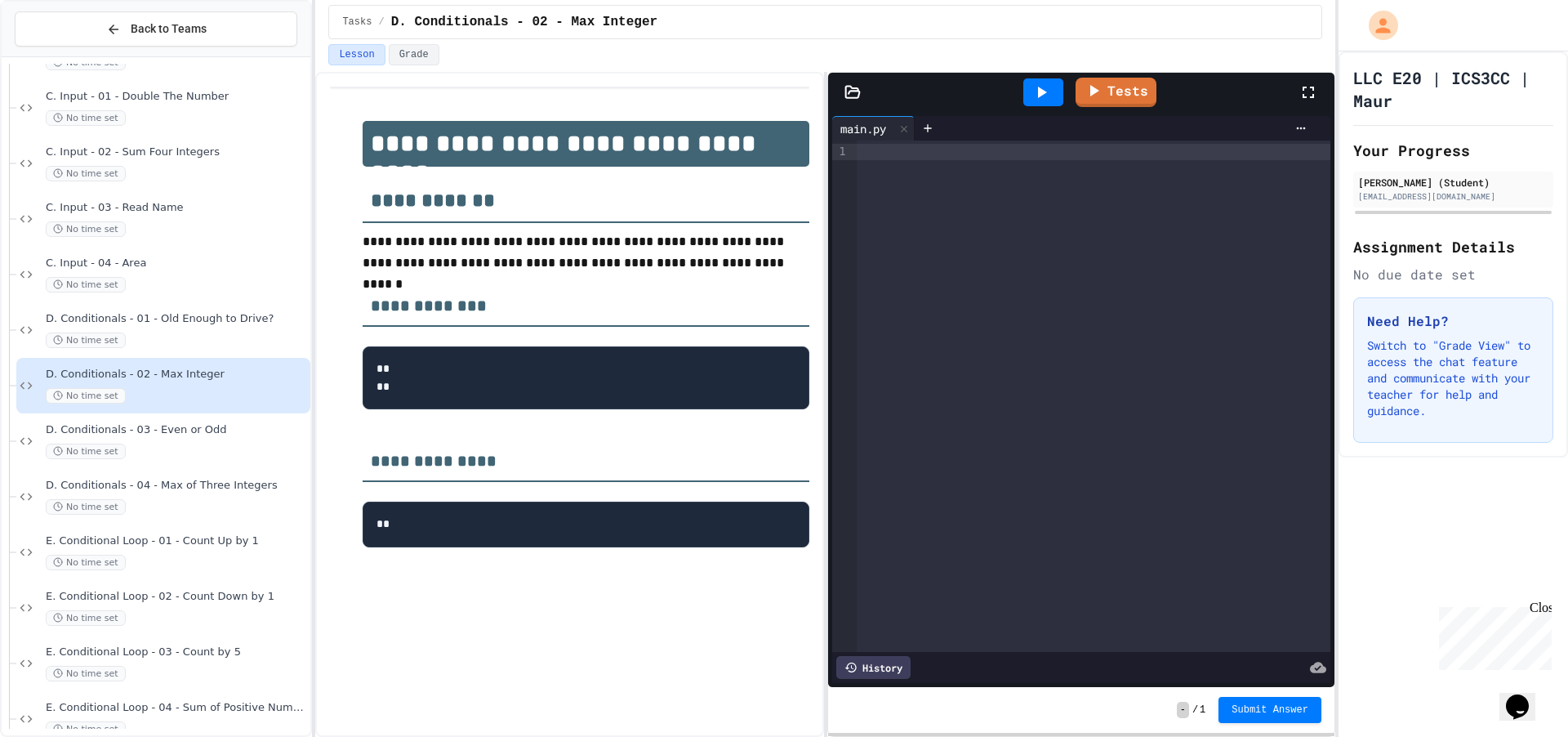
click at [923, 162] on div at bounding box center [1093, 396] width 473 height 511
